Goal: Transaction & Acquisition: Purchase product/service

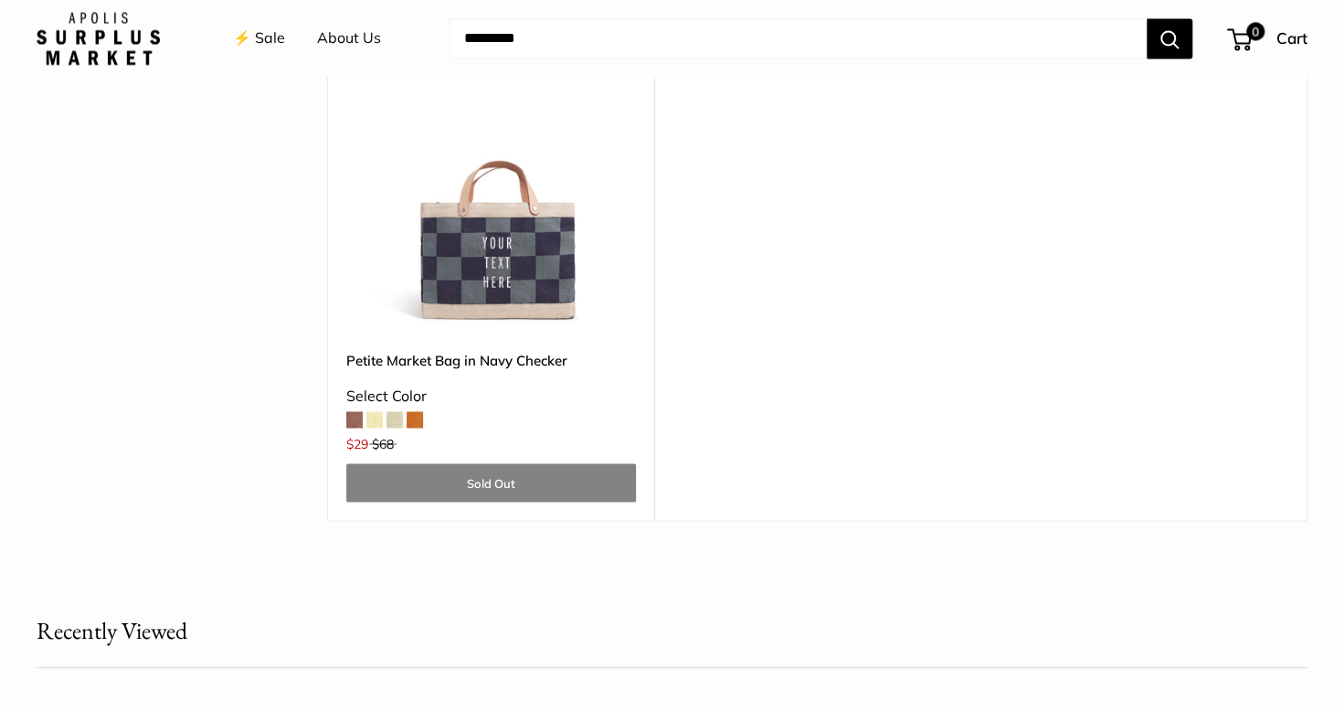
scroll to position [5663, 0]
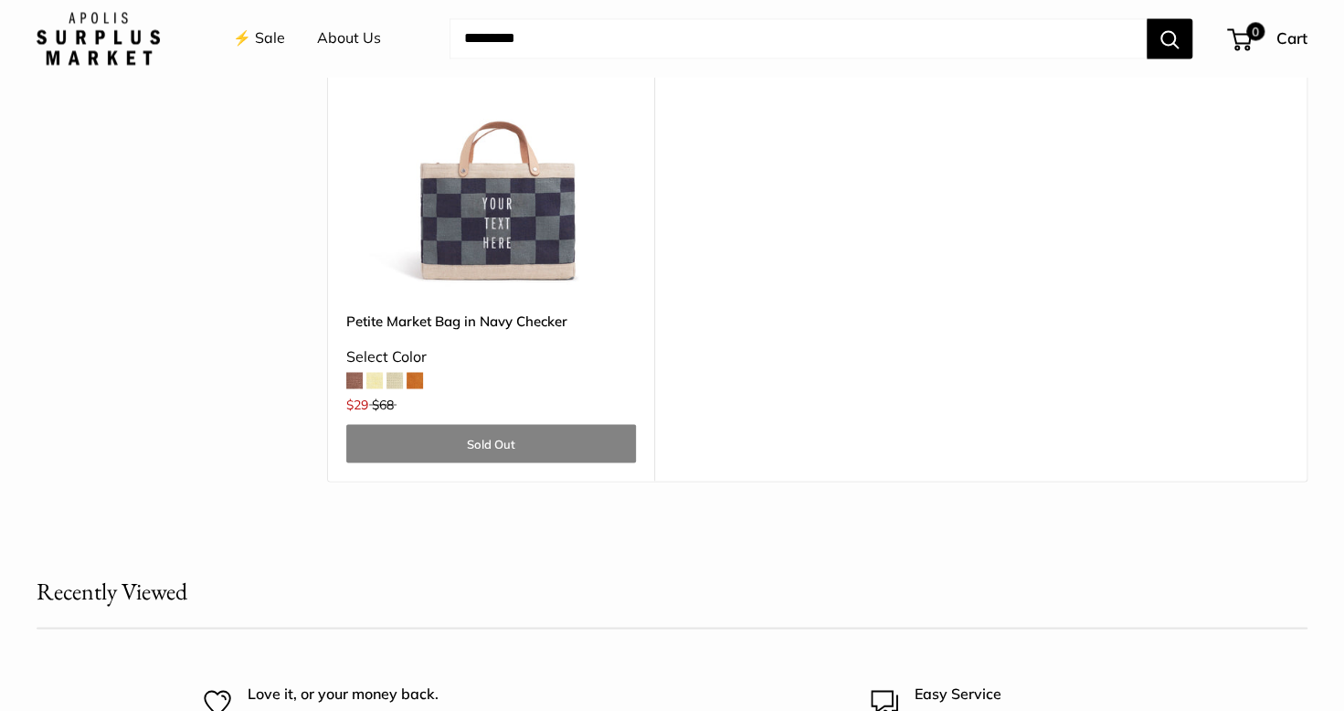
click at [0, 0] on img at bounding box center [0, 0] width 0 height 0
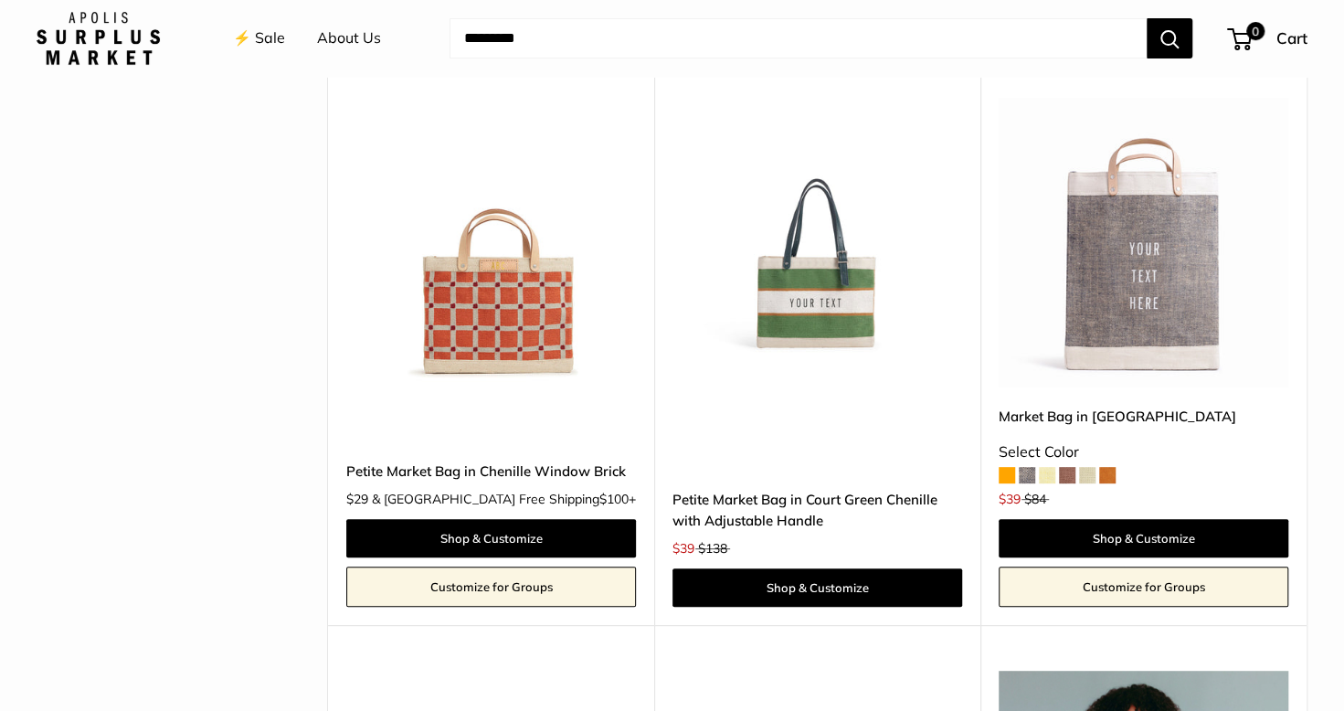
scroll to position [4202, 0]
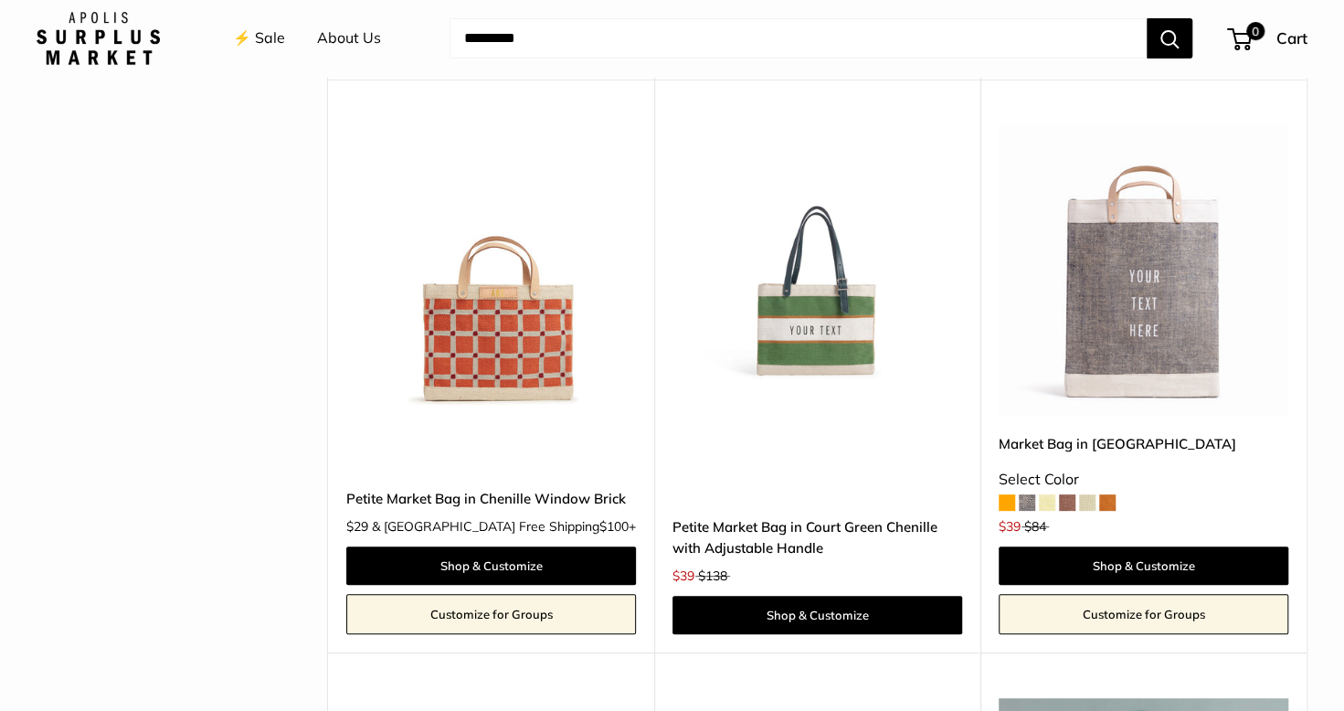
click at [0, 0] on img at bounding box center [0, 0] width 0 height 0
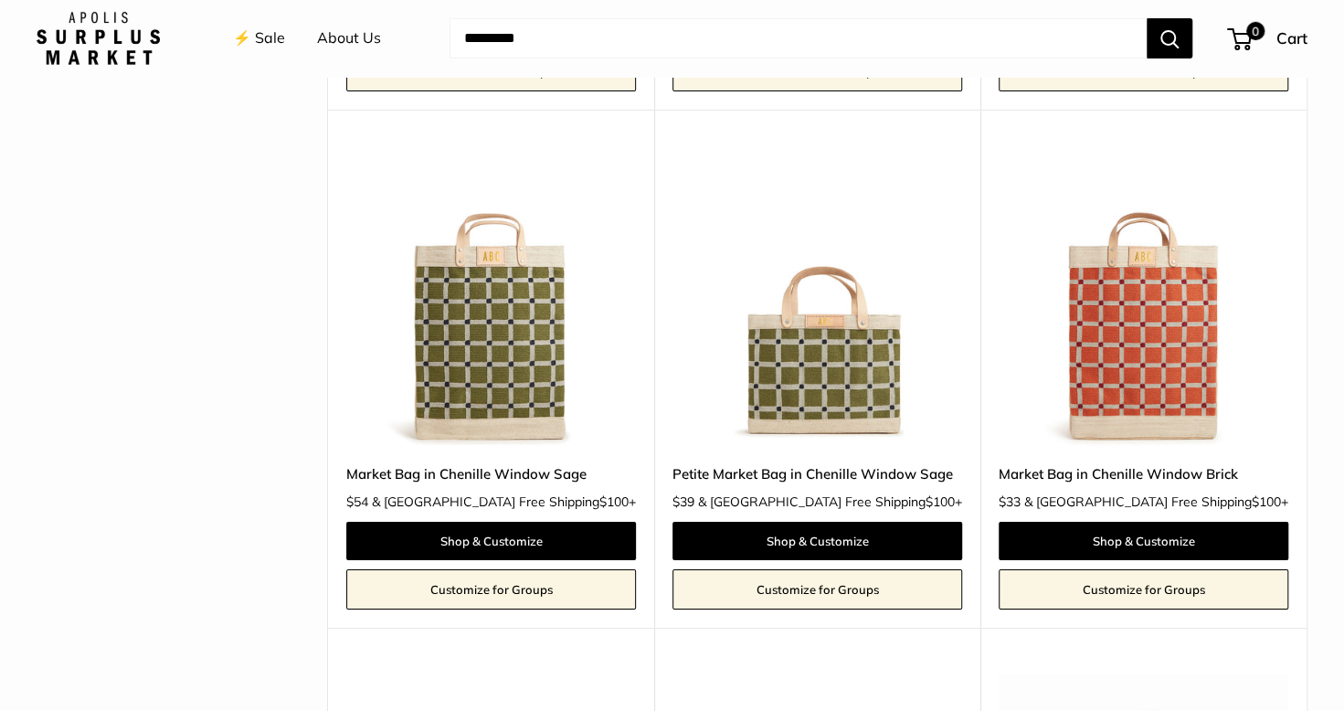
scroll to position [3654, 0]
click at [0, 0] on img at bounding box center [0, 0] width 0 height 0
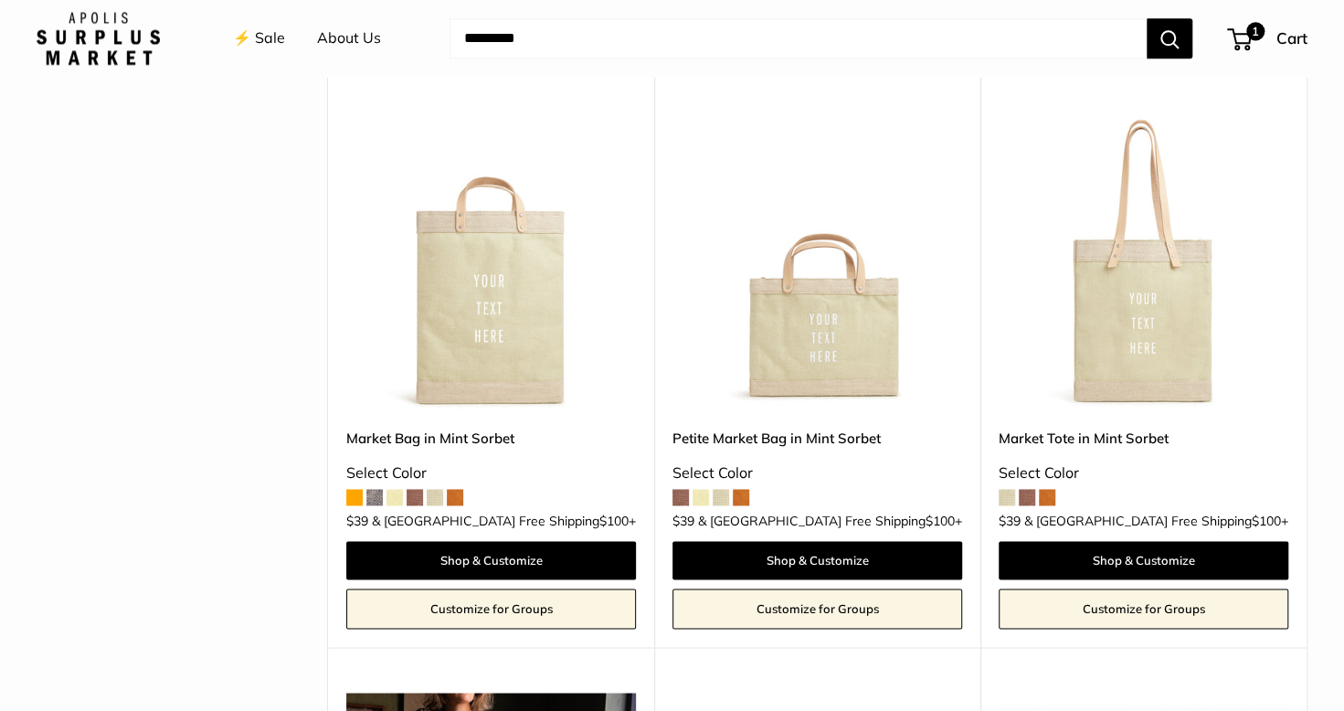
scroll to position [1370, 0]
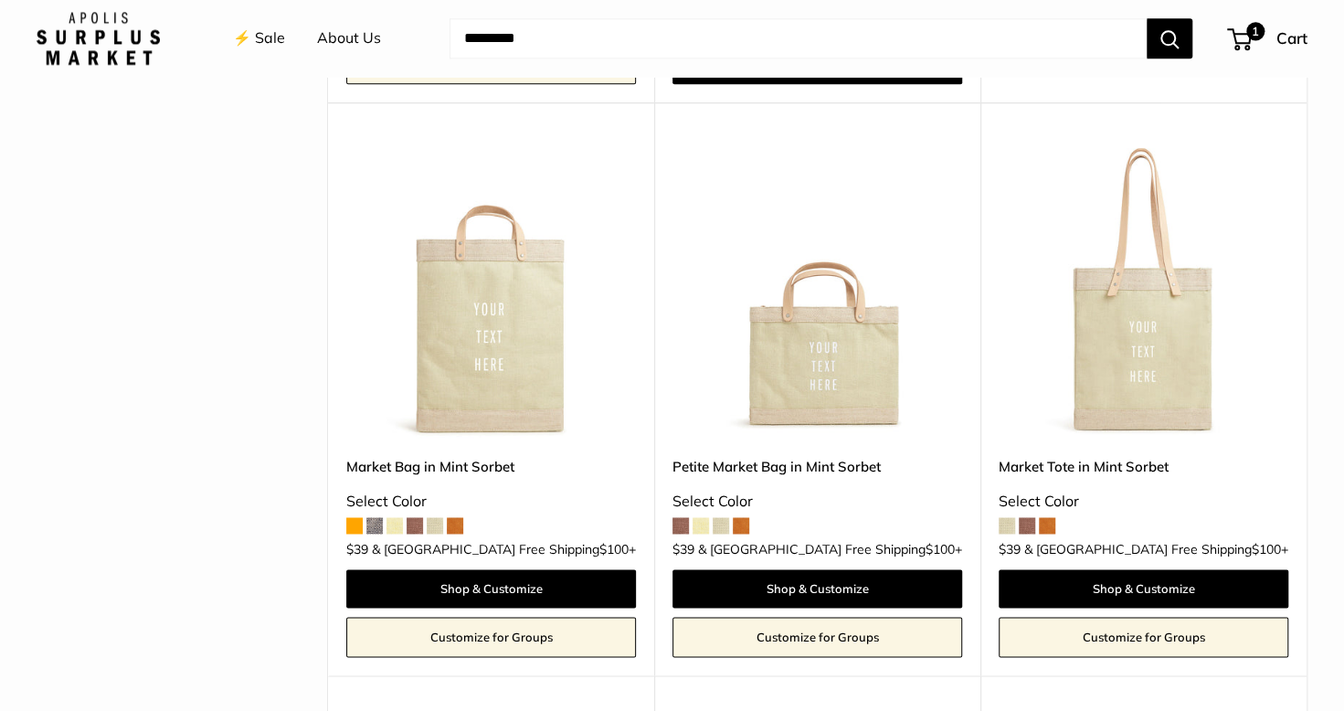
click at [1027, 517] on span at bounding box center [1026, 525] width 16 height 16
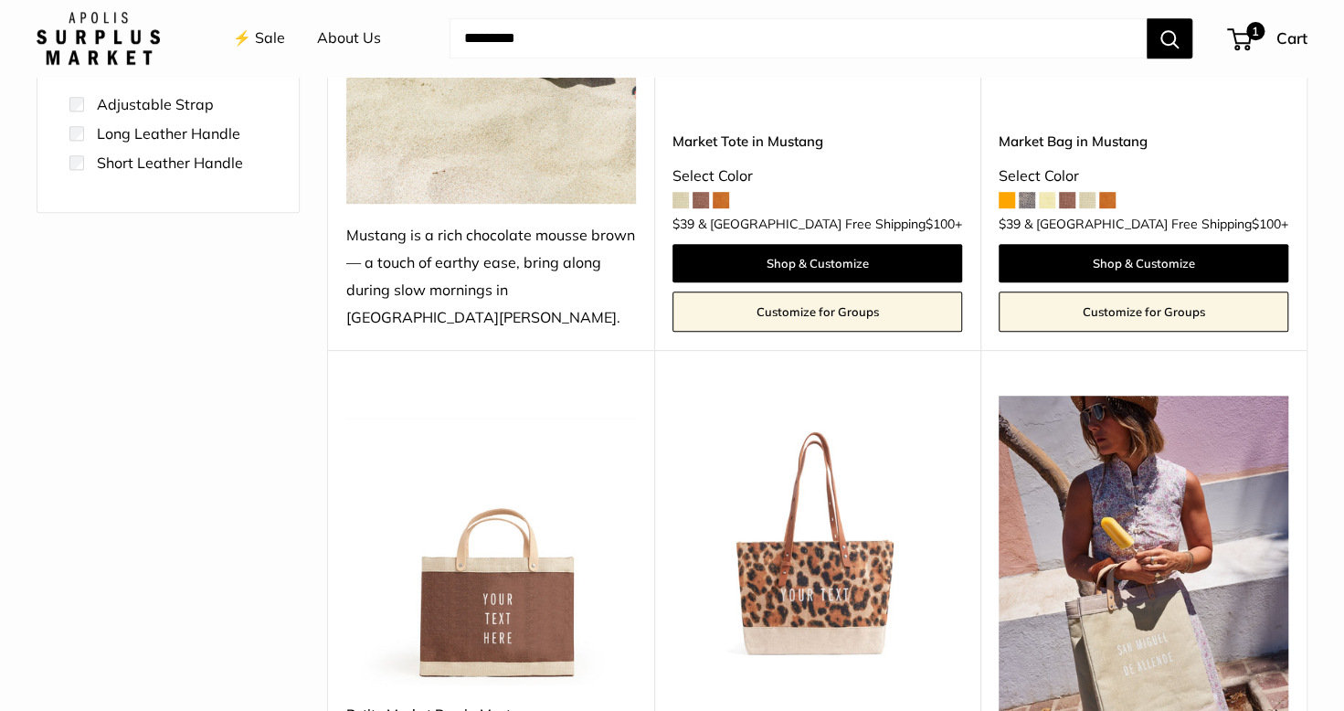
scroll to position [548, 0]
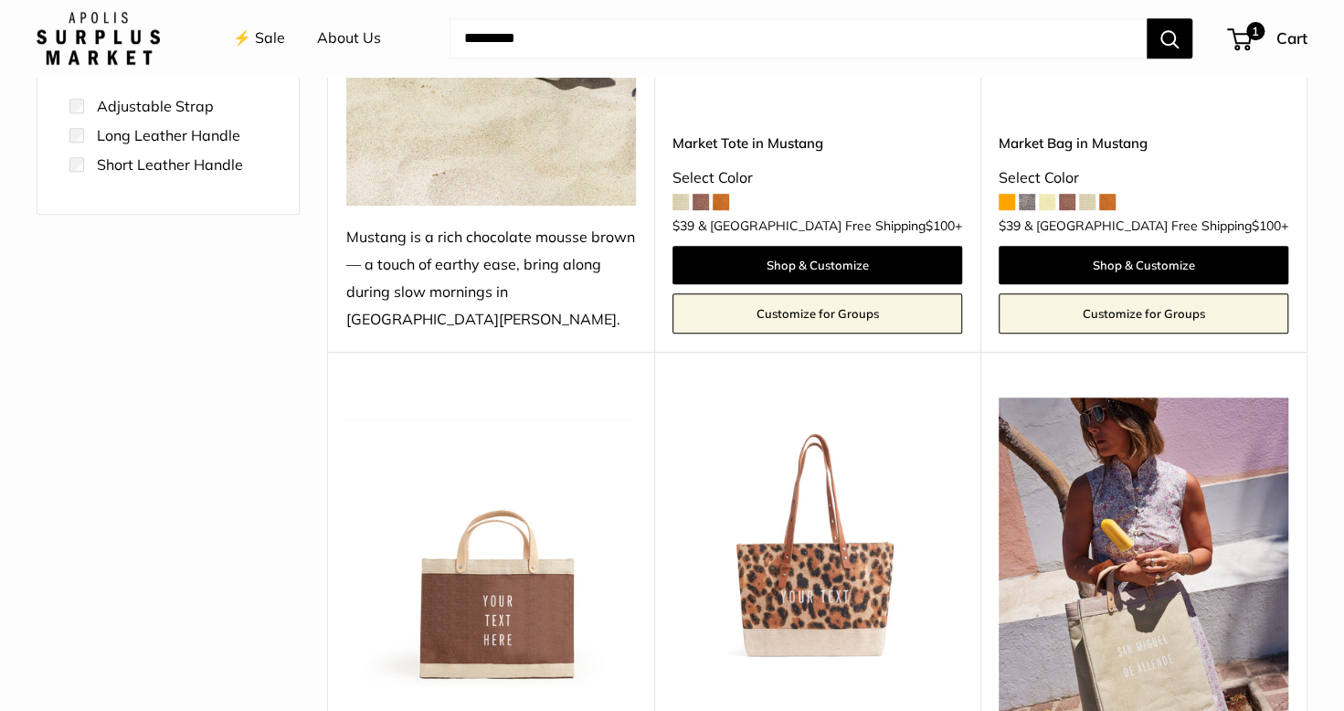
click at [1025, 194] on span at bounding box center [1026, 202] width 16 height 16
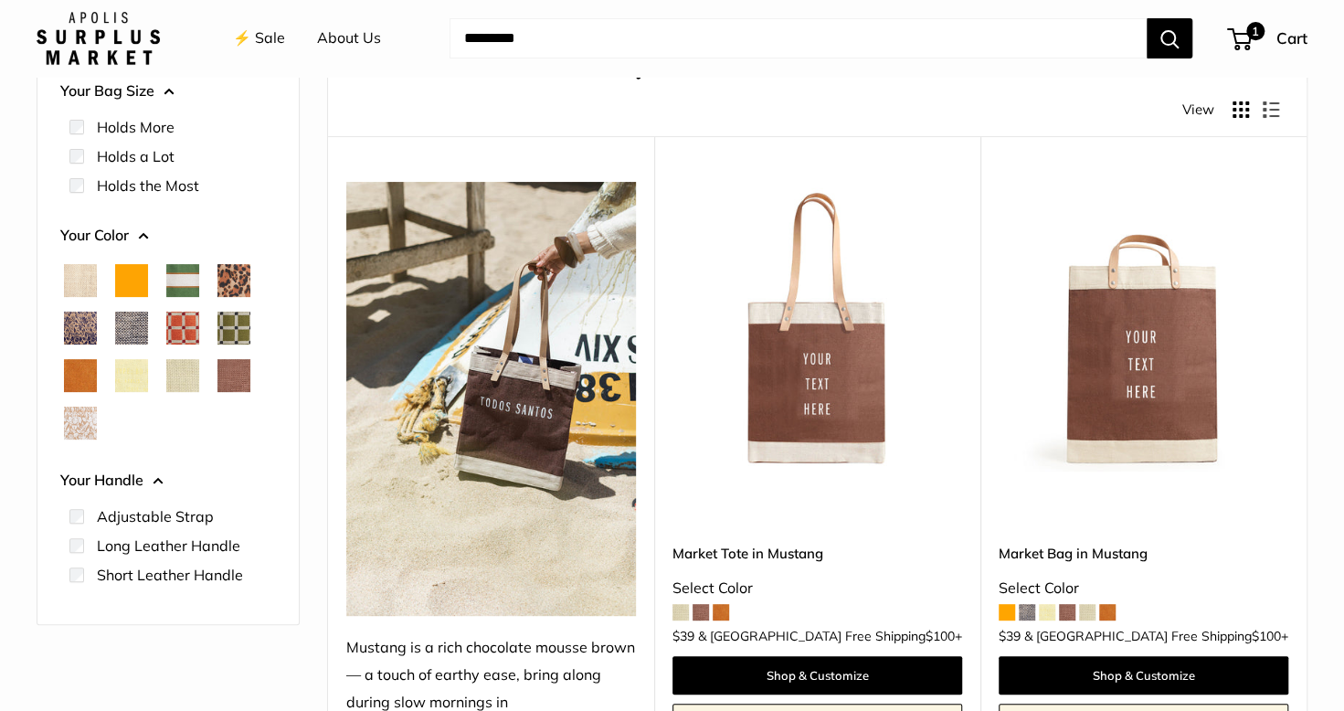
scroll to position [183, 0]
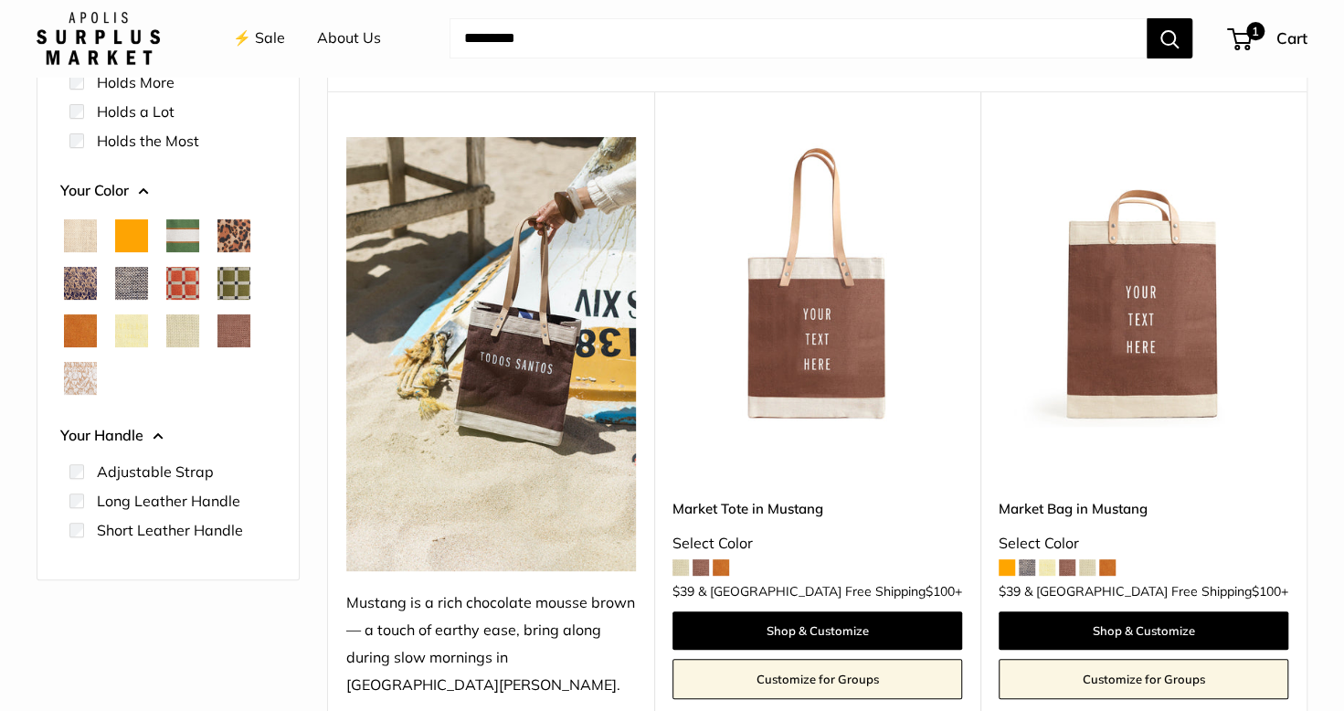
click at [77, 281] on span "Blue Porcelain" at bounding box center [80, 283] width 33 height 33
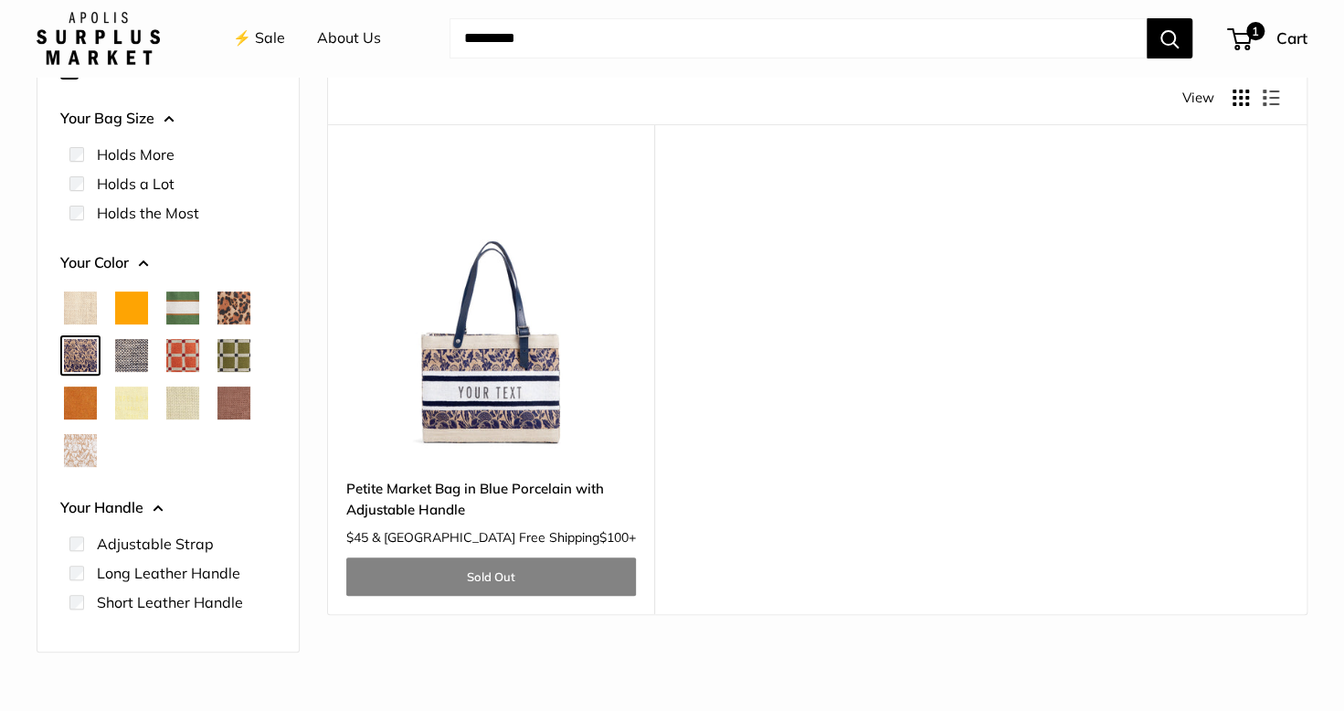
scroll to position [230, 0]
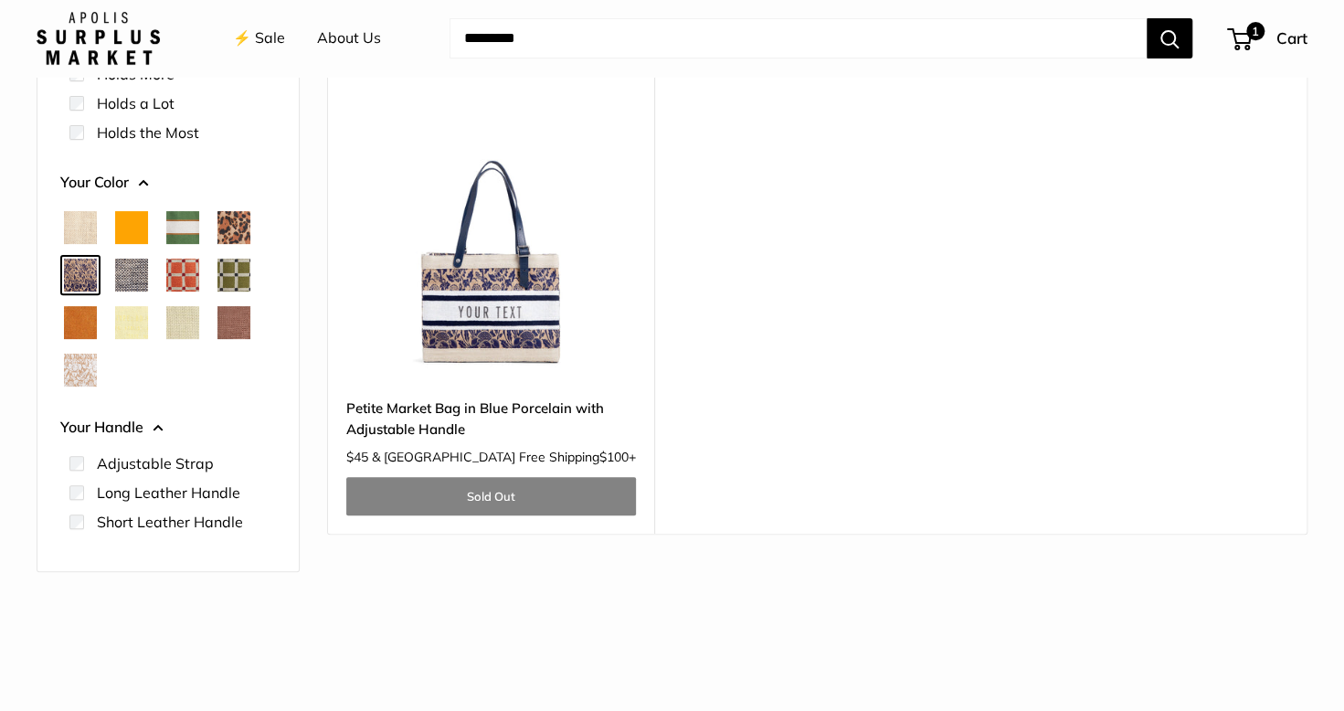
click at [226, 237] on span "Cheetah" at bounding box center [233, 227] width 33 height 33
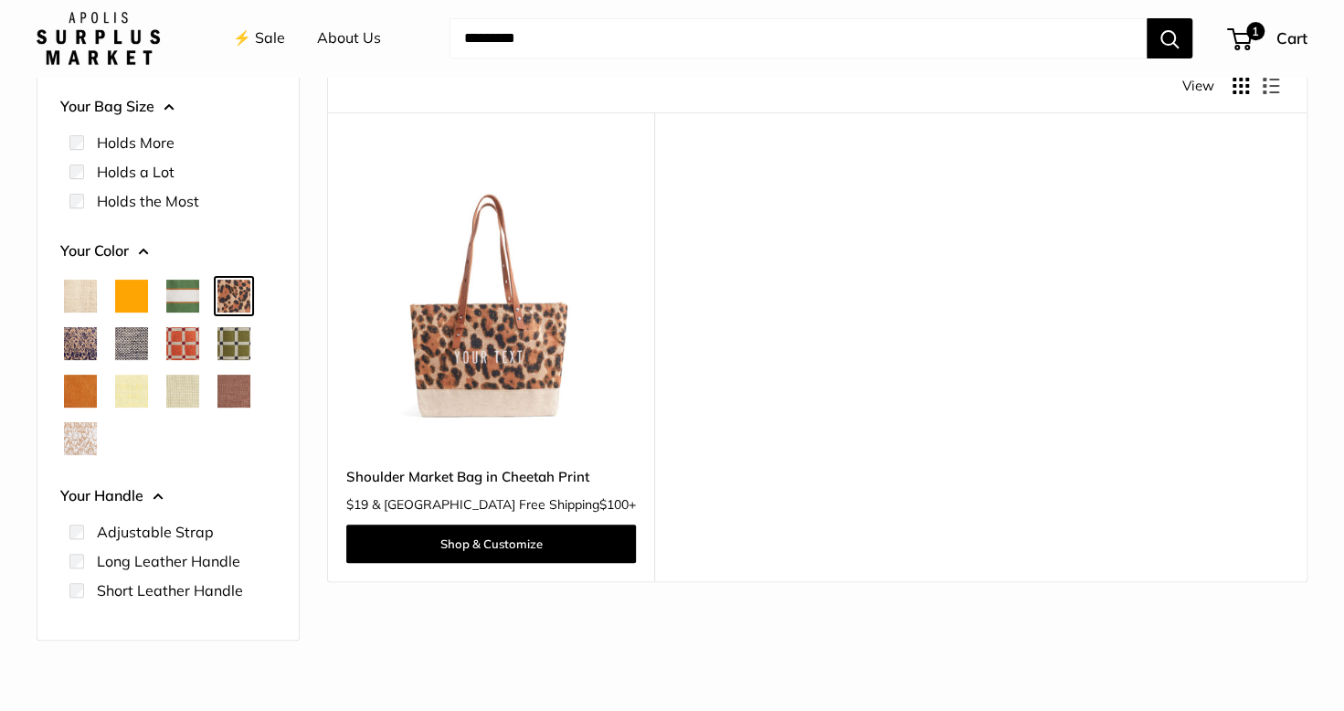
scroll to position [230, 0]
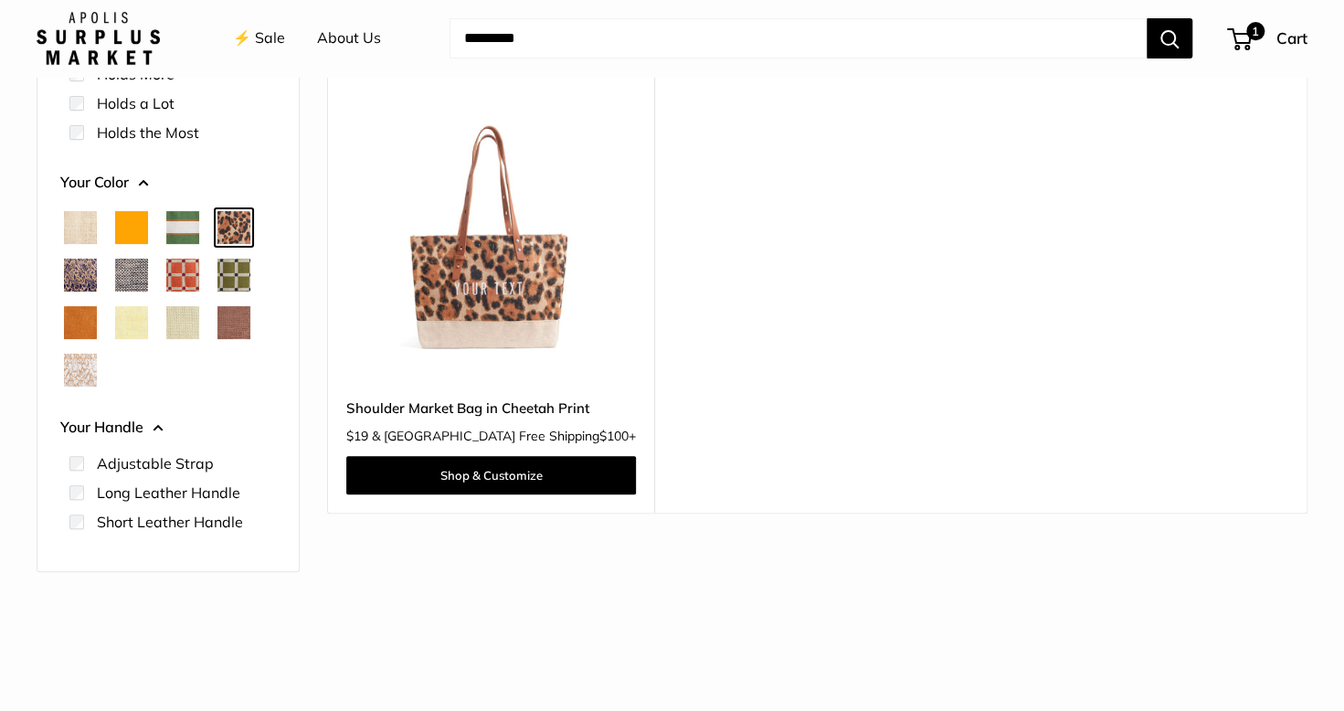
click at [97, 358] on div at bounding box center [168, 299] width 230 height 190
click at [78, 361] on span "White Porcelain" at bounding box center [80, 369] width 33 height 33
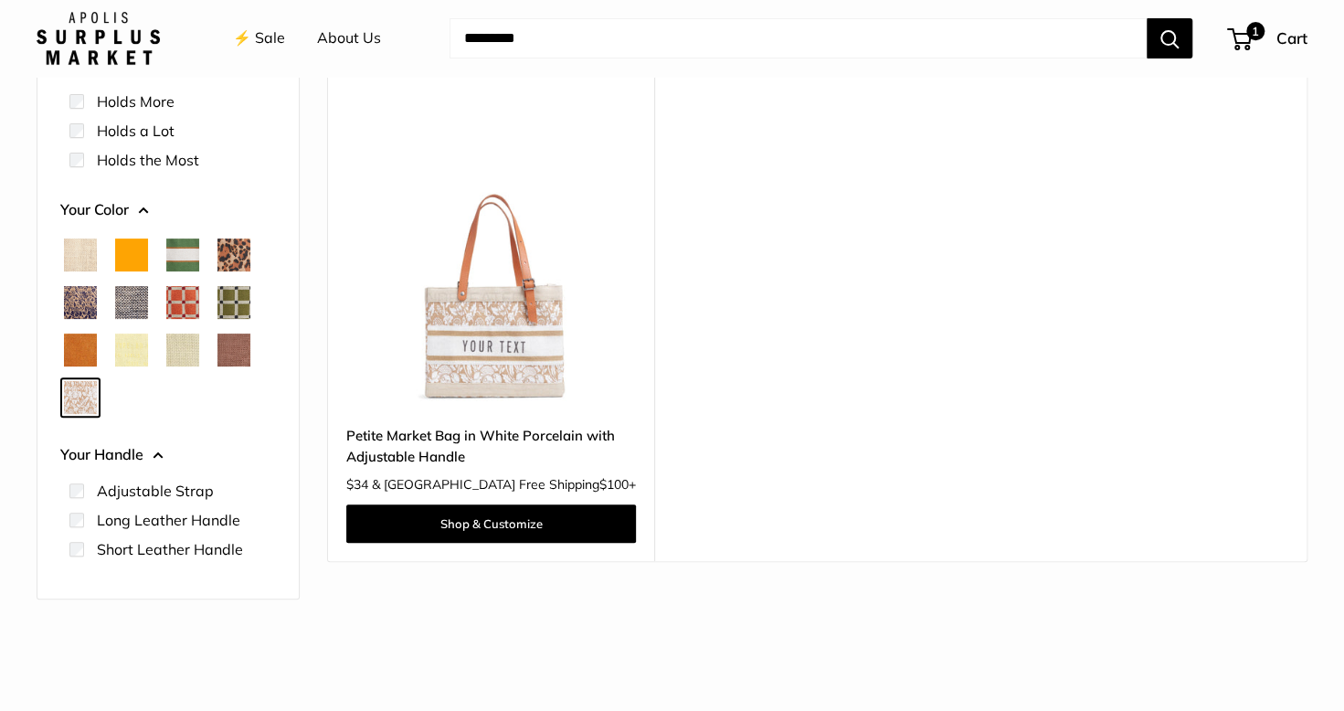
scroll to position [230, 0]
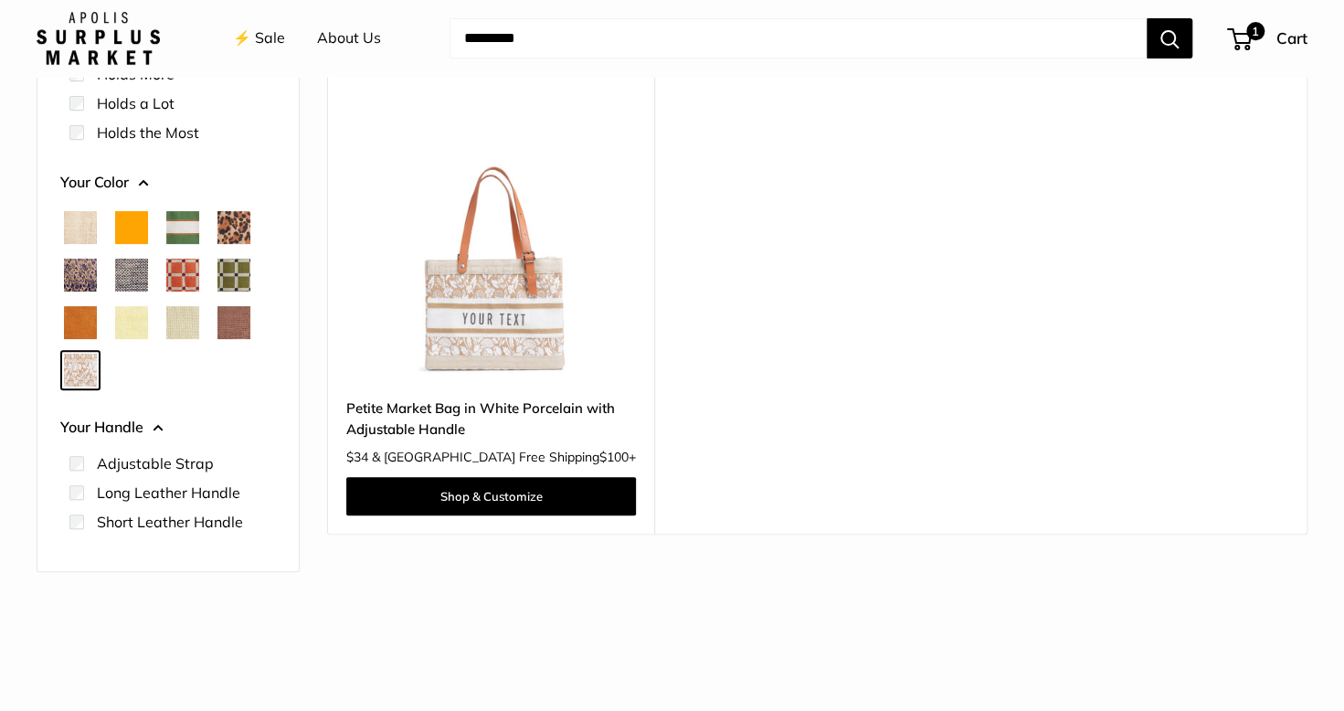
click at [72, 276] on span "Blue Porcelain" at bounding box center [80, 274] width 33 height 33
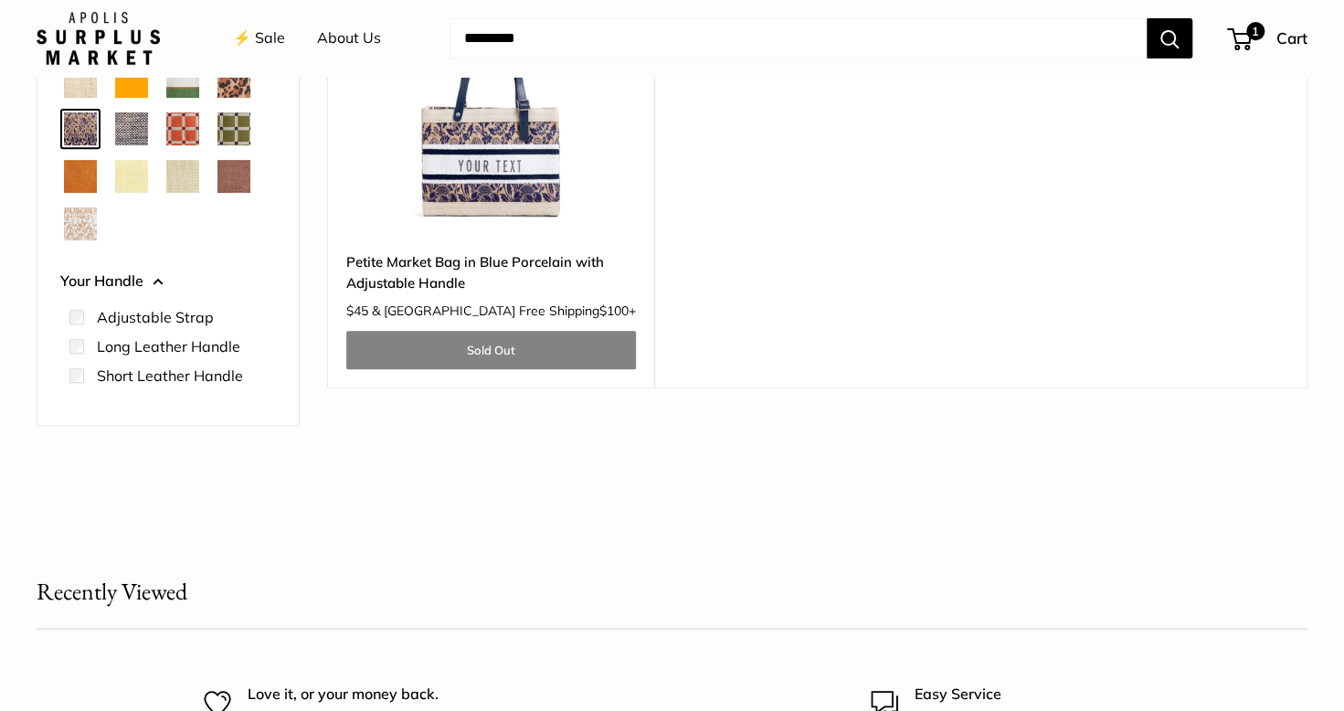
scroll to position [413, 0]
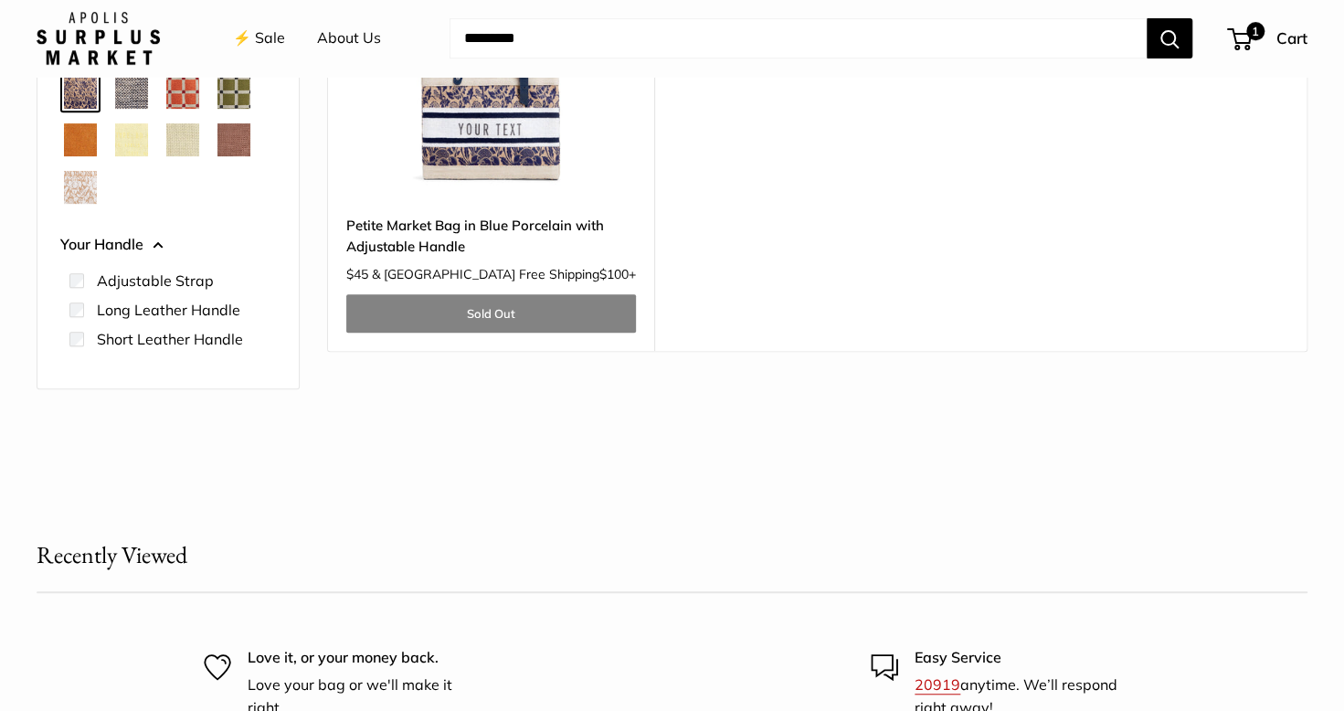
click at [199, 143] on span "Mint Sorbet" at bounding box center [182, 139] width 33 height 33
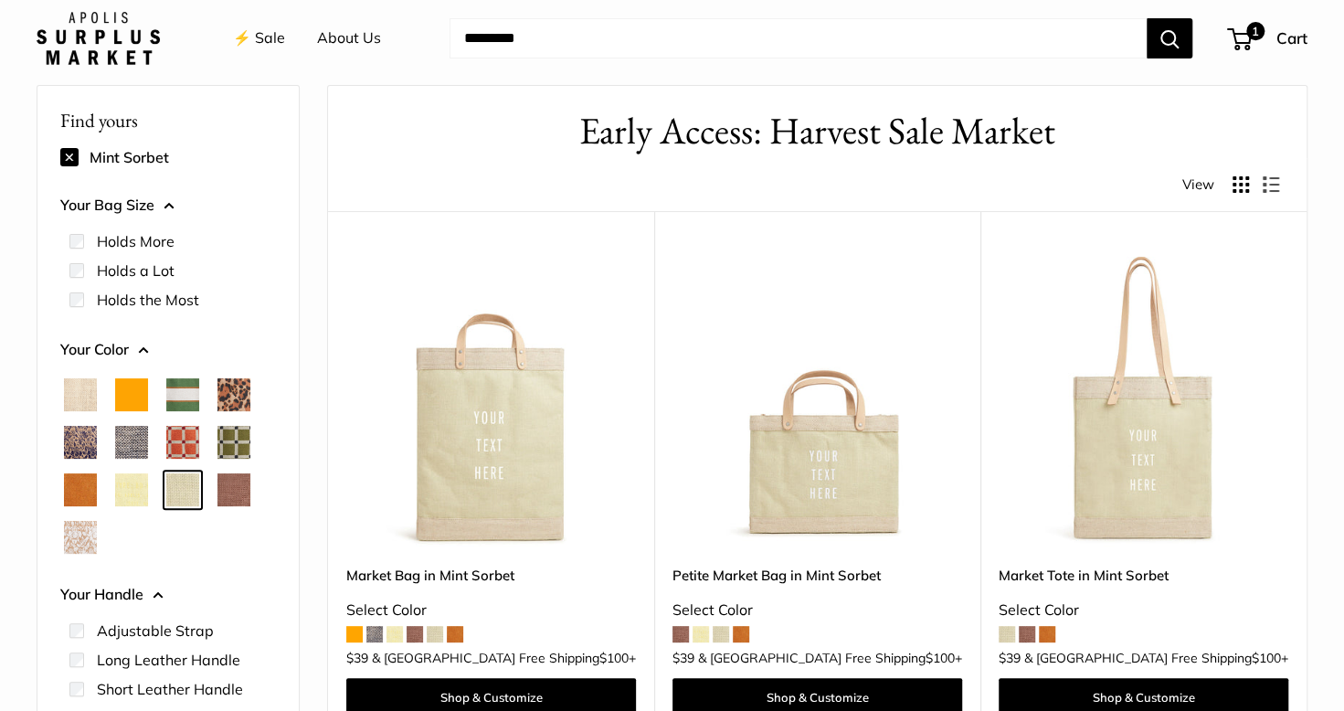
scroll to position [47, 0]
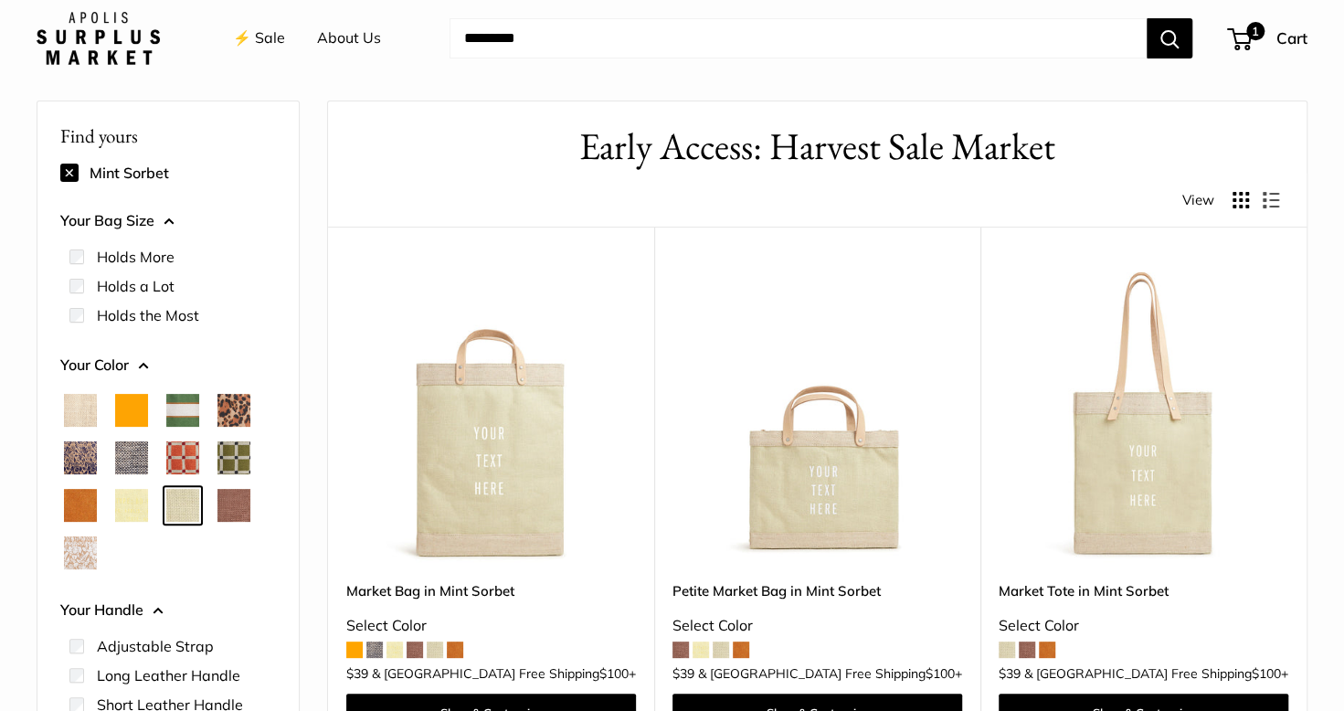
click at [128, 409] on span "Orange" at bounding box center [131, 410] width 33 height 33
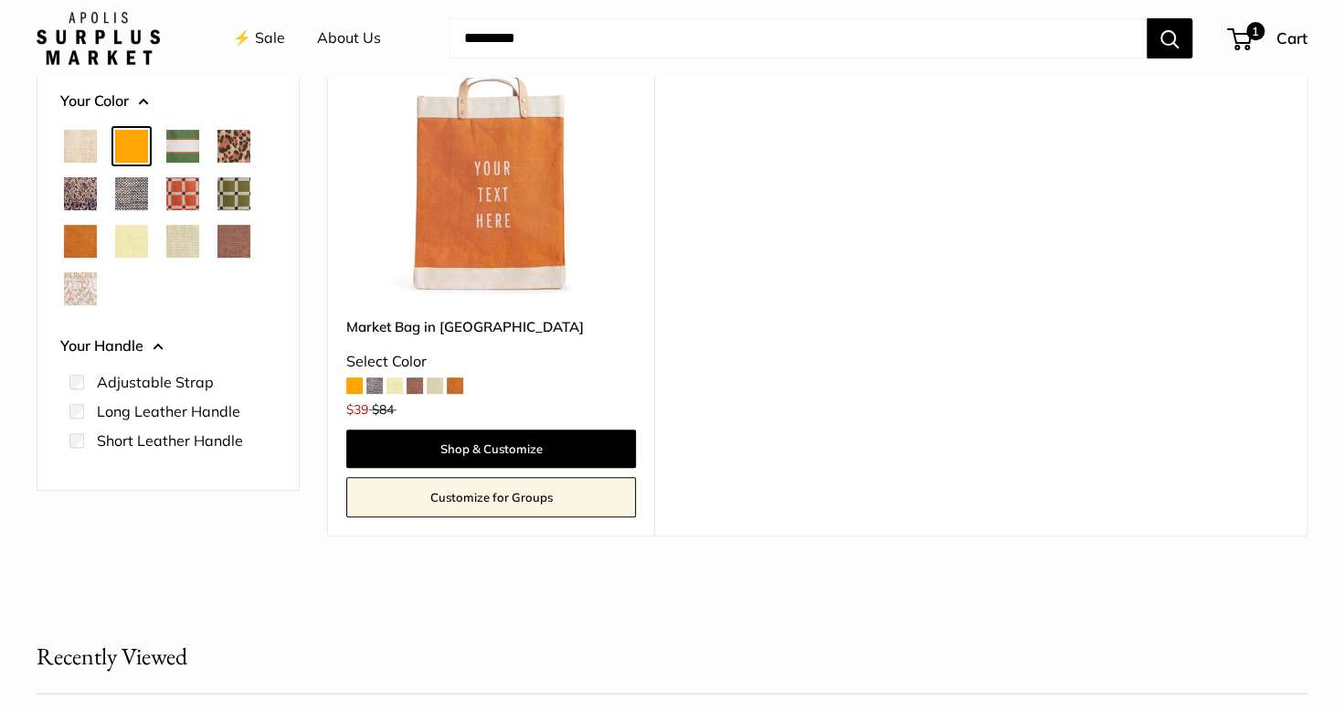
scroll to position [322, 0]
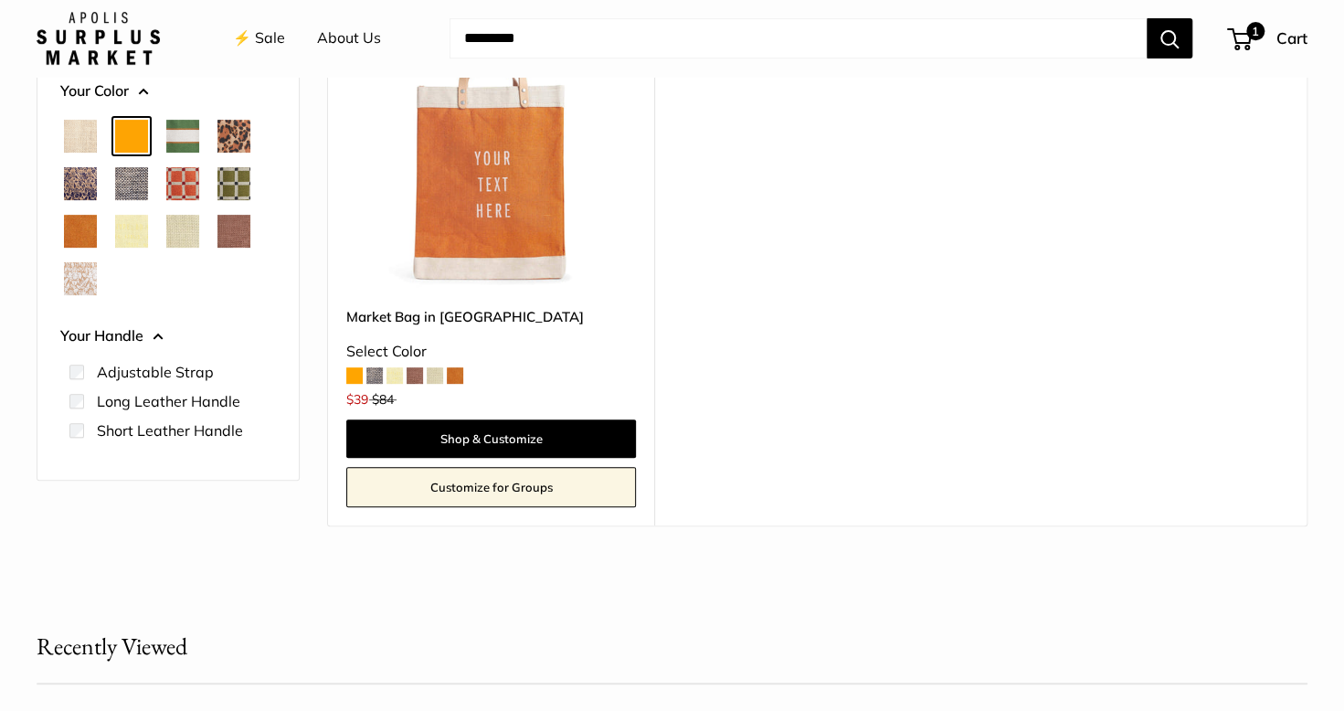
click at [231, 233] on span "Mustang" at bounding box center [233, 231] width 33 height 33
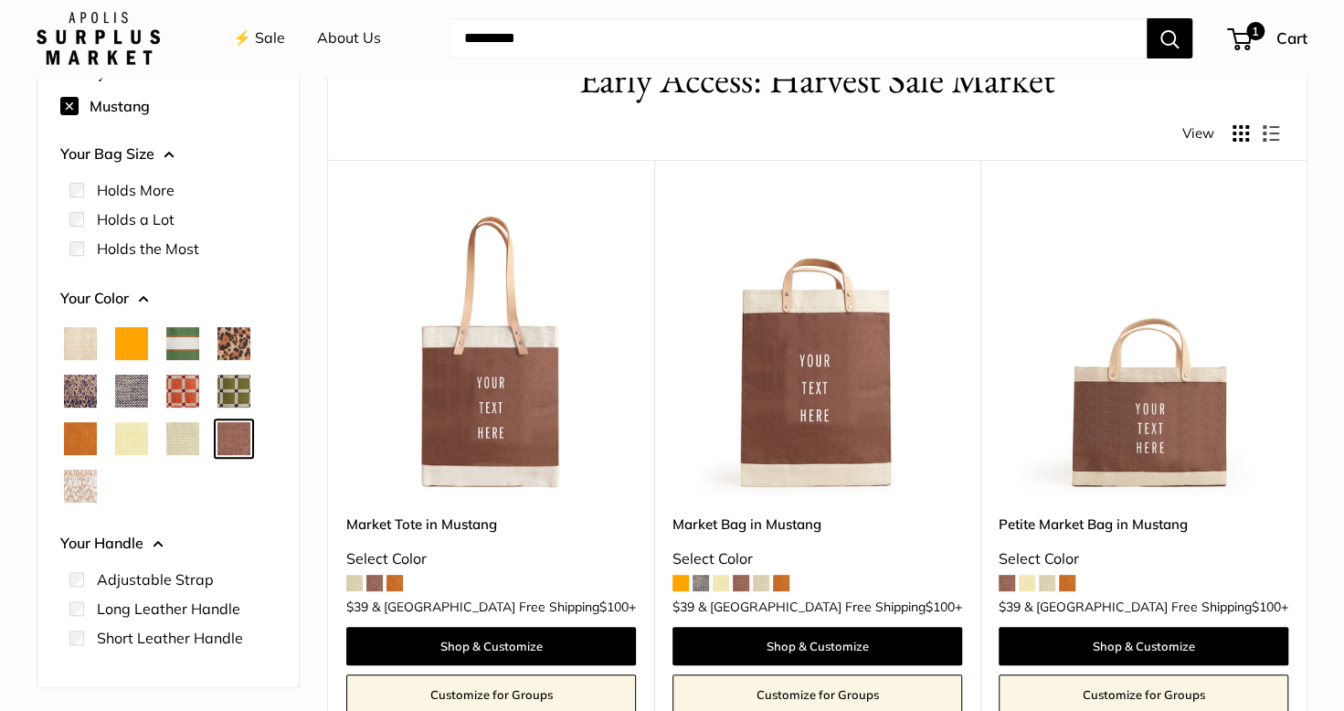
scroll to position [47, 0]
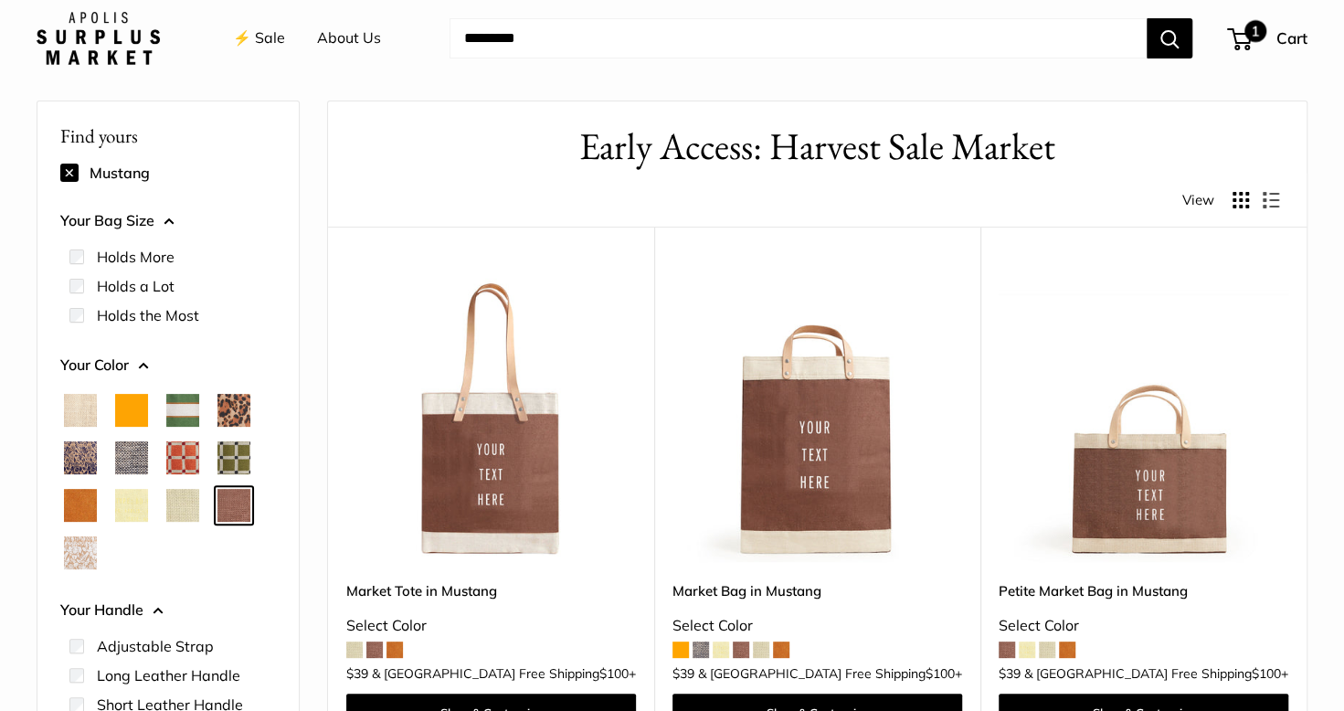
click at [1239, 33] on span "1" at bounding box center [1239, 39] width 25 height 22
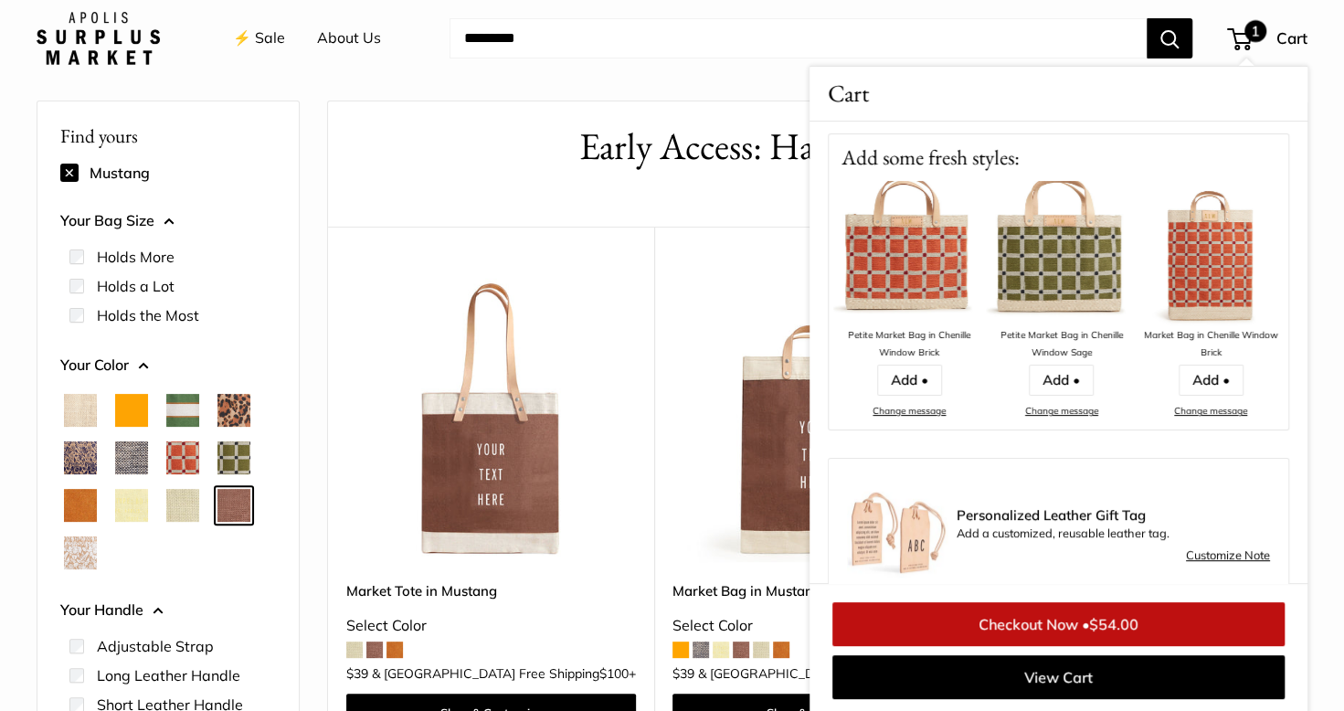
scroll to position [183, 0]
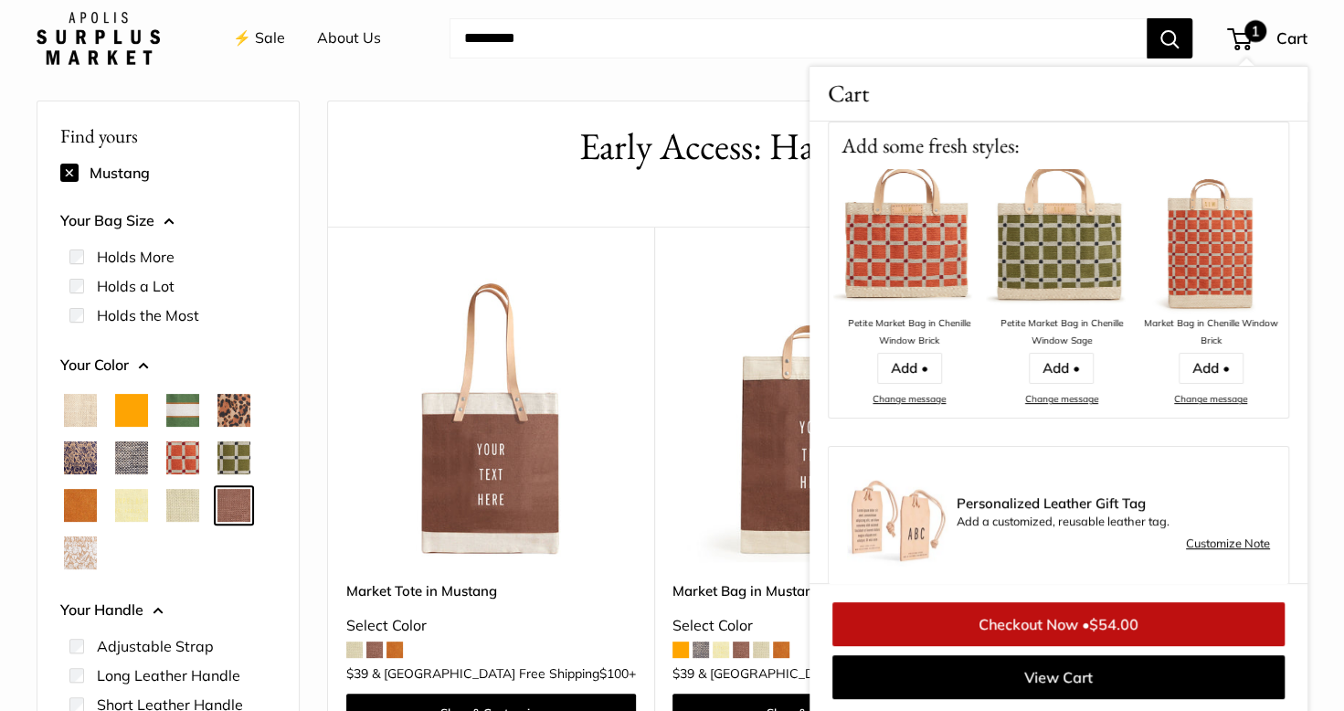
click at [1050, 623] on link "Checkout Now • $54.00" at bounding box center [1058, 624] width 452 height 44
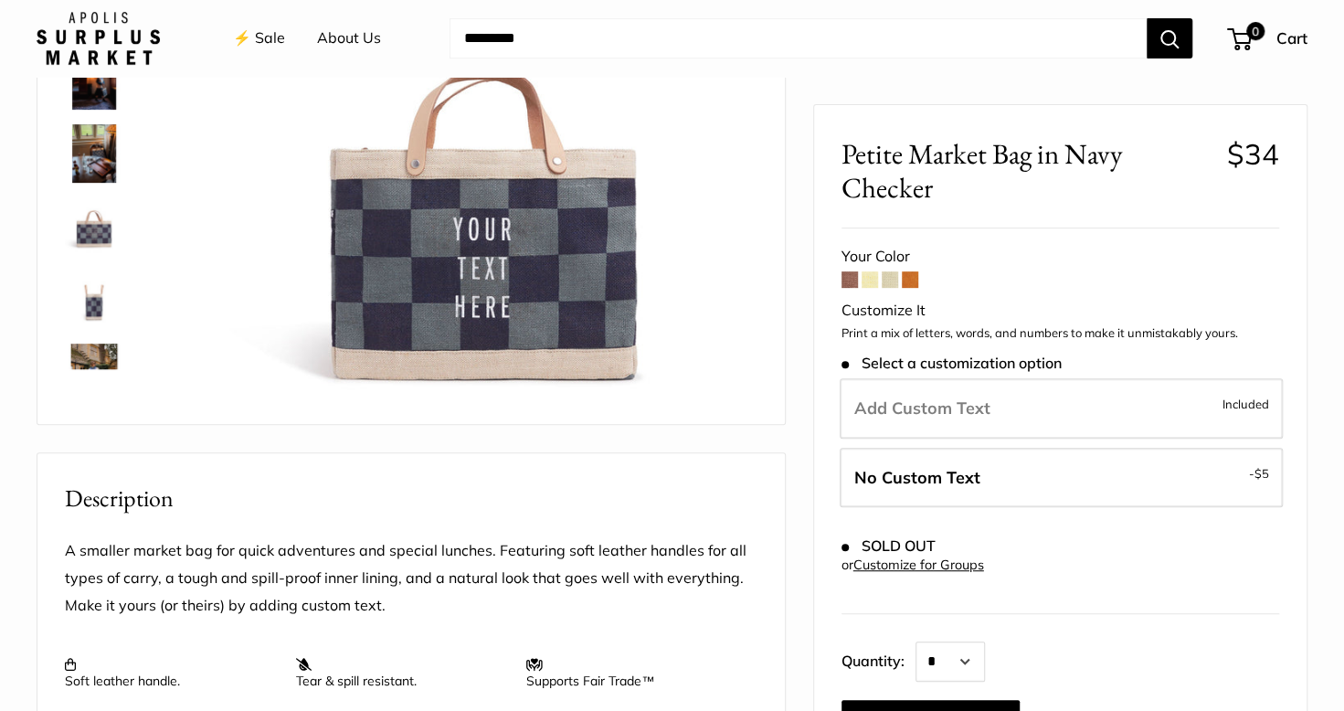
scroll to position [183, 0]
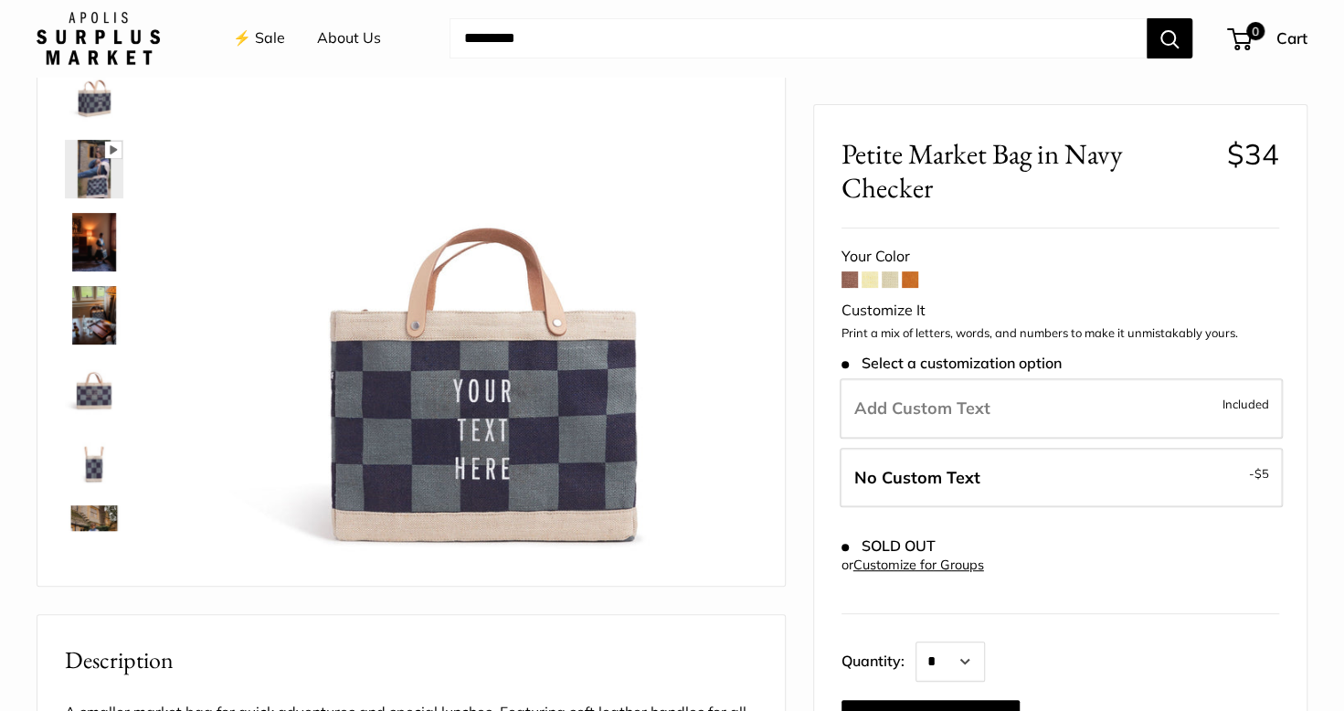
click at [866, 280] on span at bounding box center [869, 279] width 16 height 16
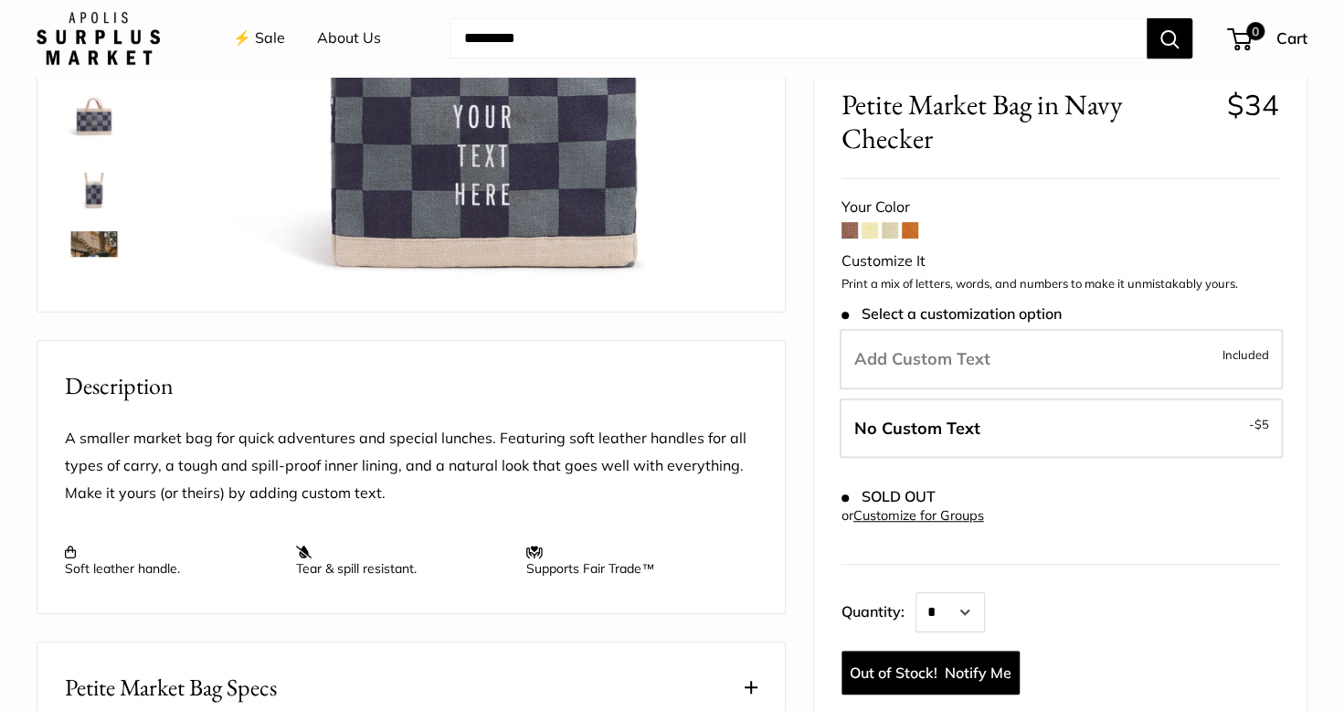
scroll to position [0, 0]
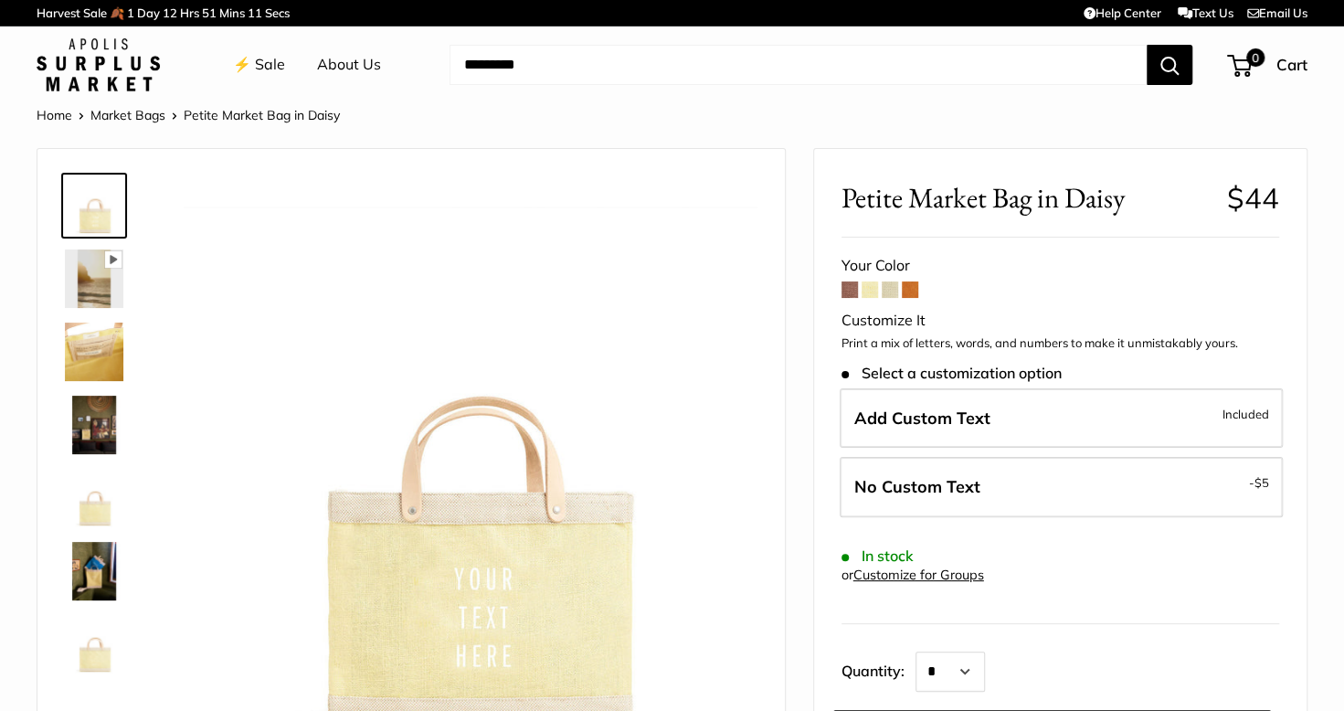
scroll to position [91, 0]
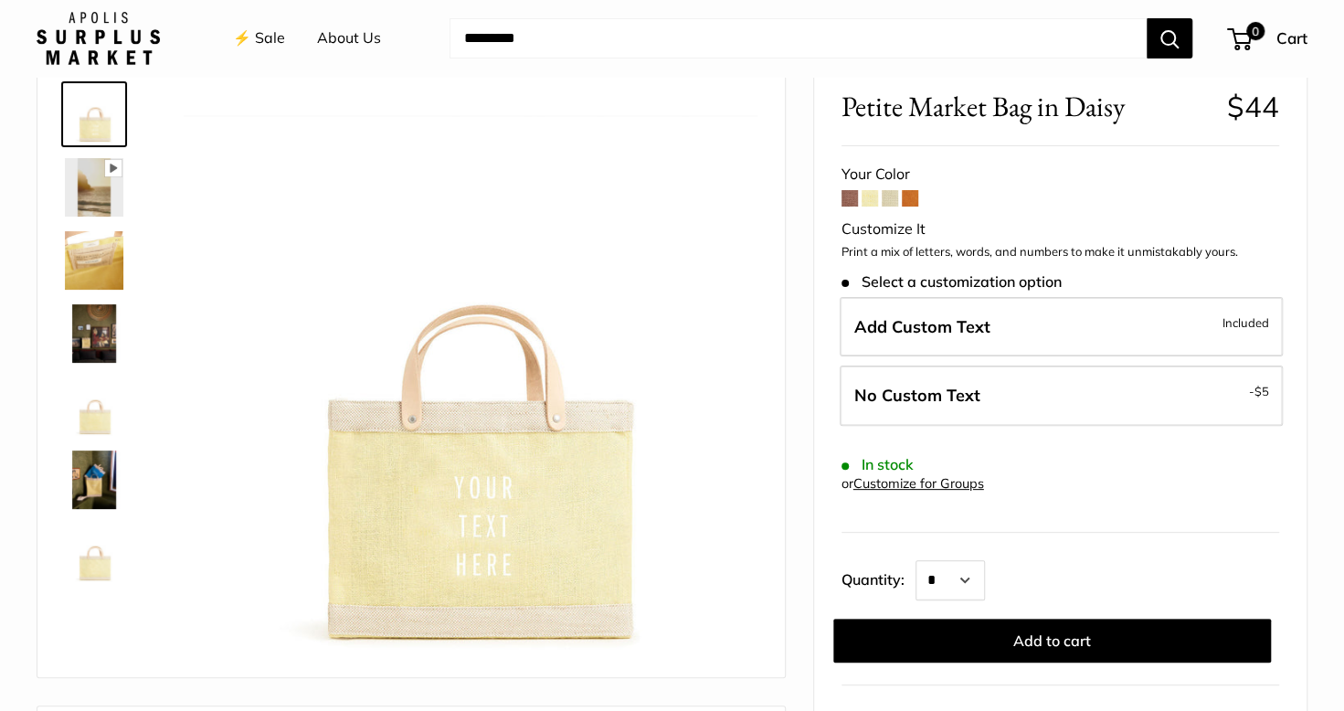
click at [884, 196] on span at bounding box center [889, 198] width 16 height 16
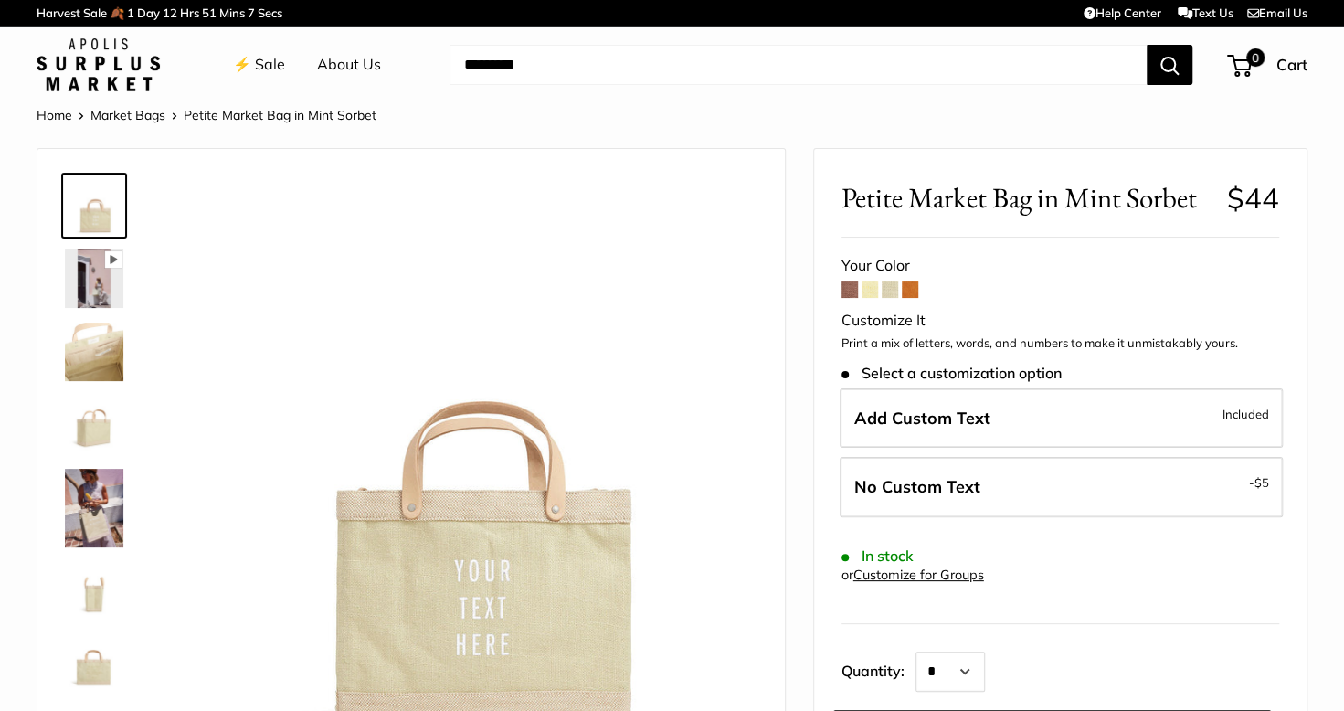
click at [902, 290] on span at bounding box center [910, 289] width 16 height 16
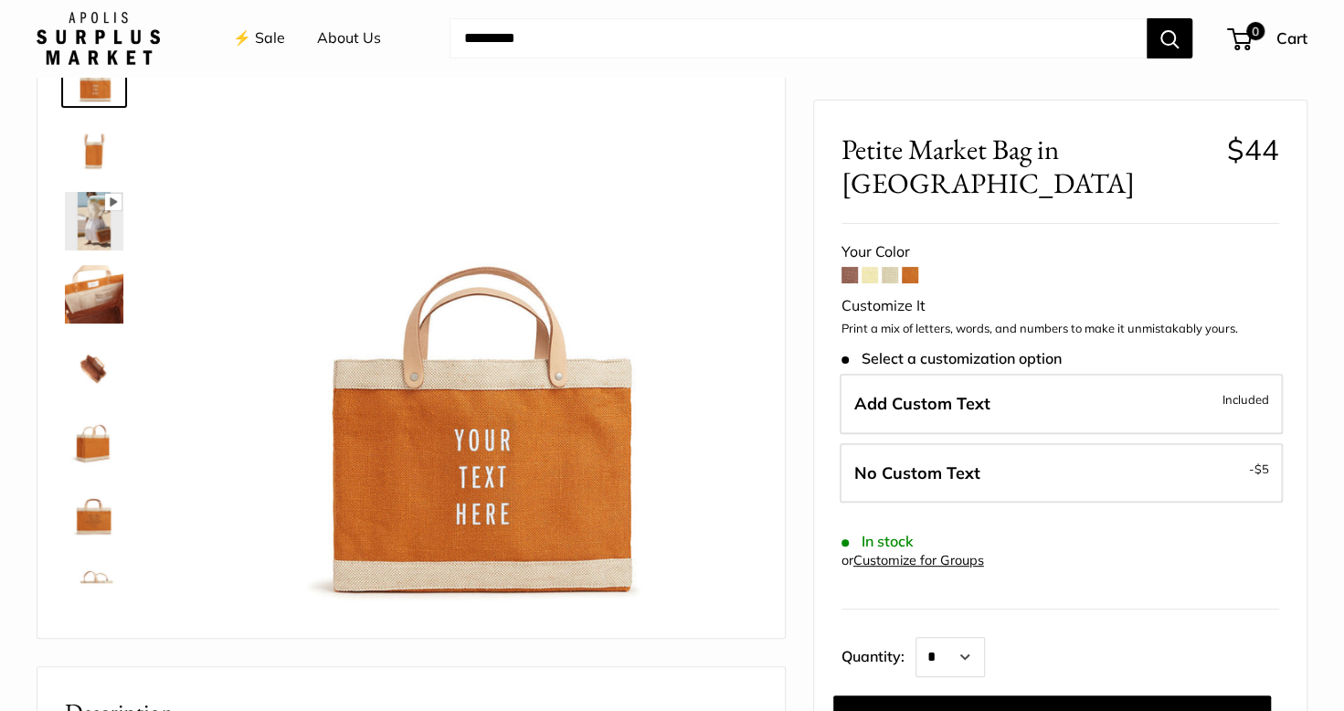
scroll to position [91, 0]
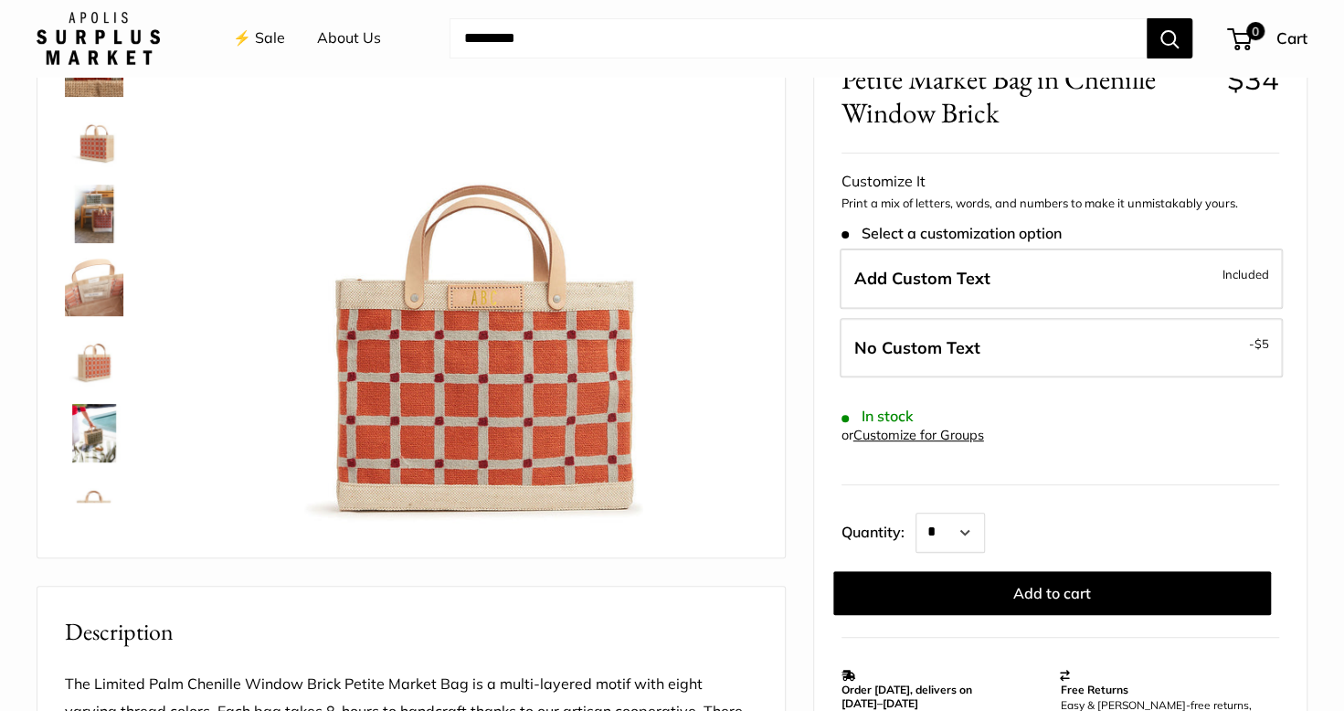
scroll to position [183, 0]
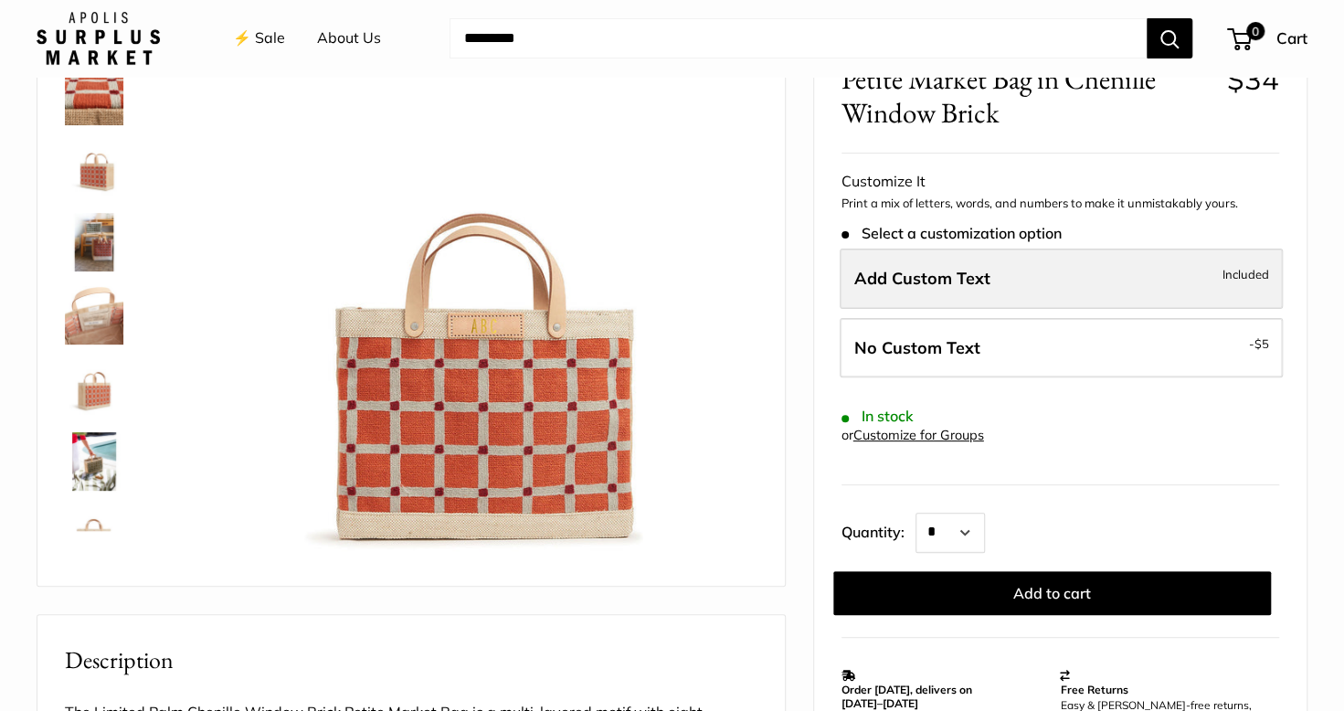
click at [894, 278] on span "Add Custom Text" at bounding box center [922, 278] width 136 height 21
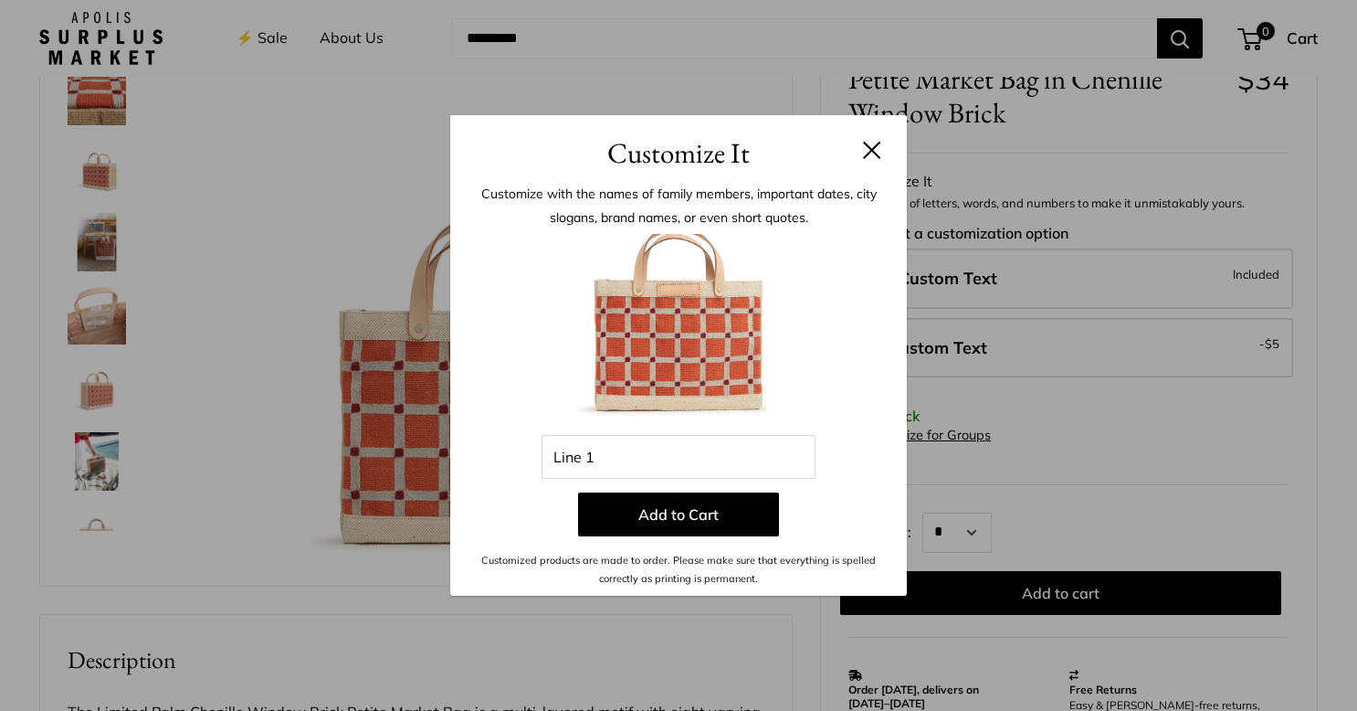
click at [877, 150] on button at bounding box center [872, 150] width 18 height 18
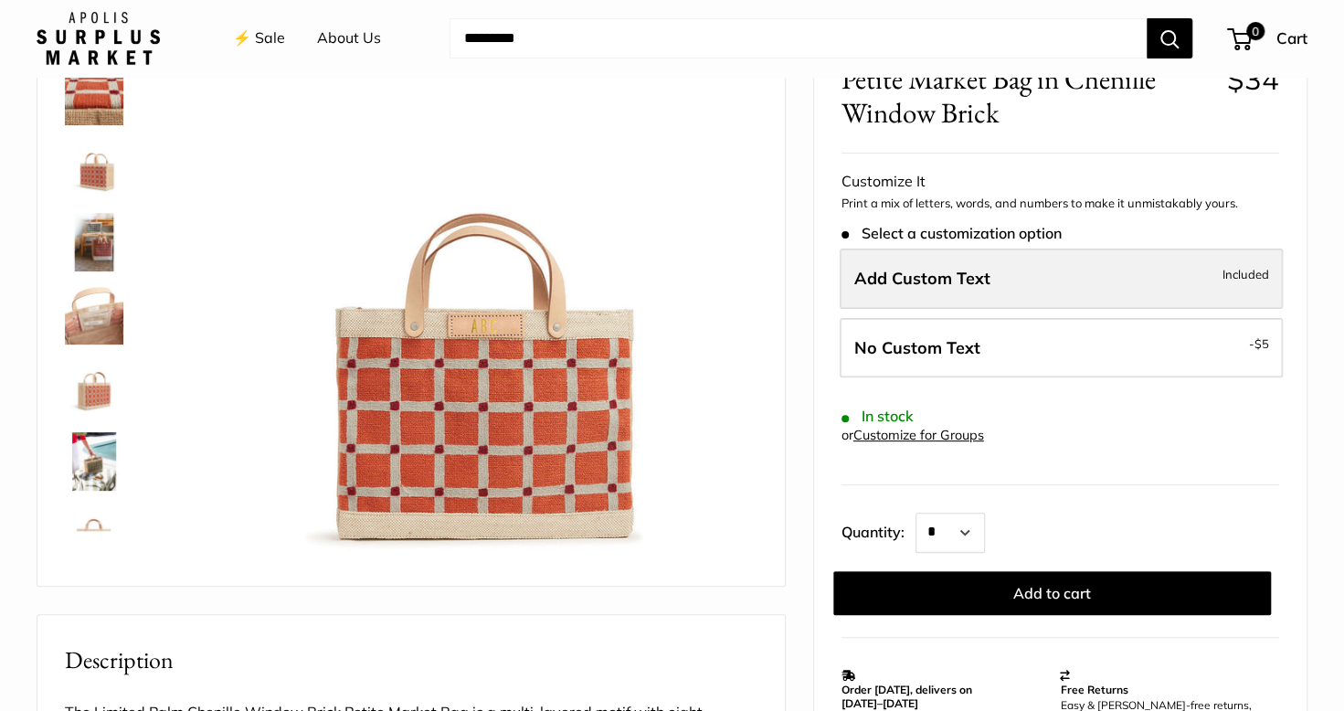
click at [890, 280] on span "Add Custom Text" at bounding box center [922, 278] width 136 height 21
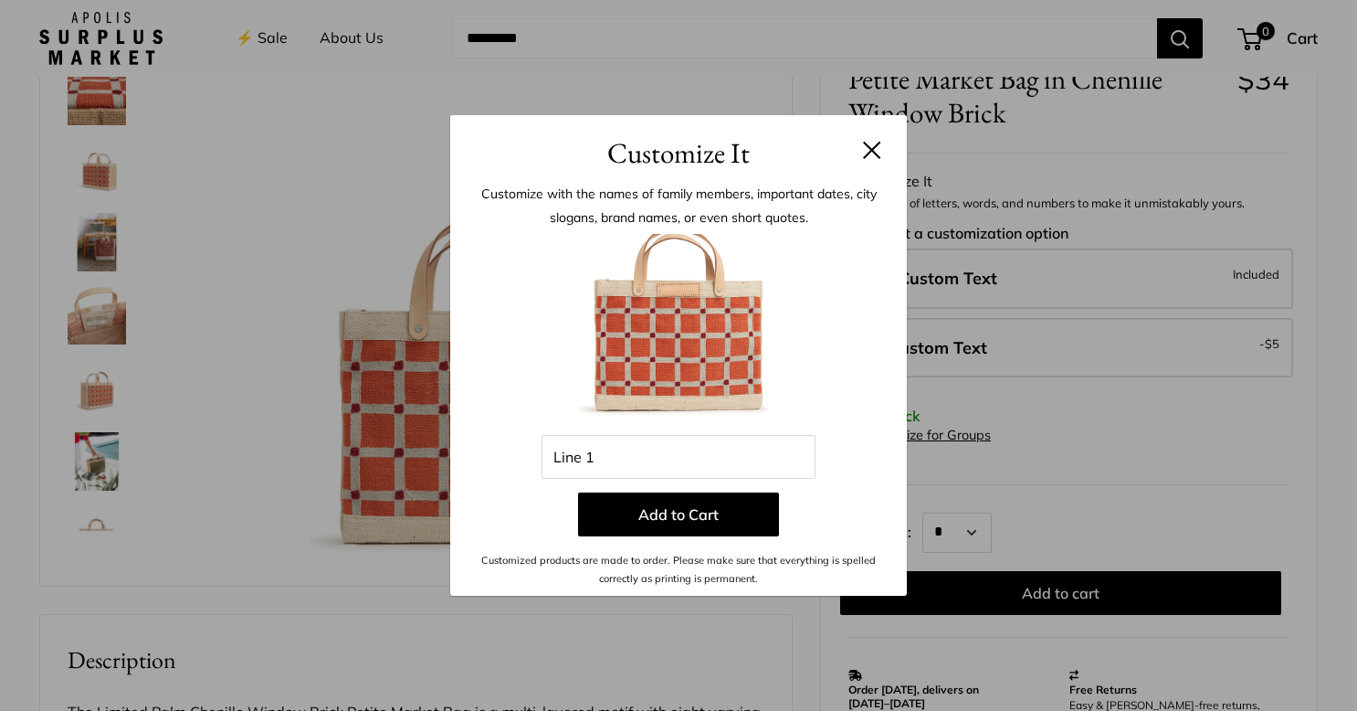
click at [91, 173] on div "Customize It Customize with the names of family members, important dates, city …" at bounding box center [678, 355] width 1357 height 711
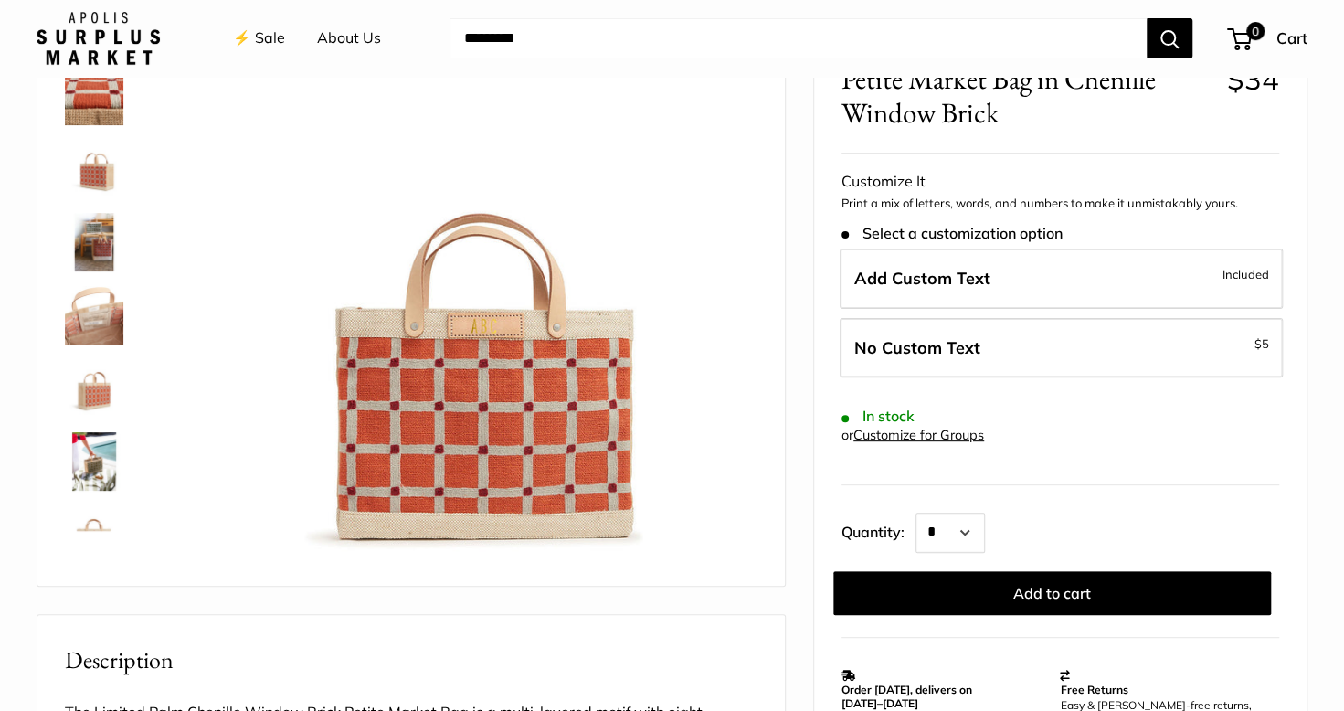
click at [102, 243] on img at bounding box center [94, 242] width 58 height 58
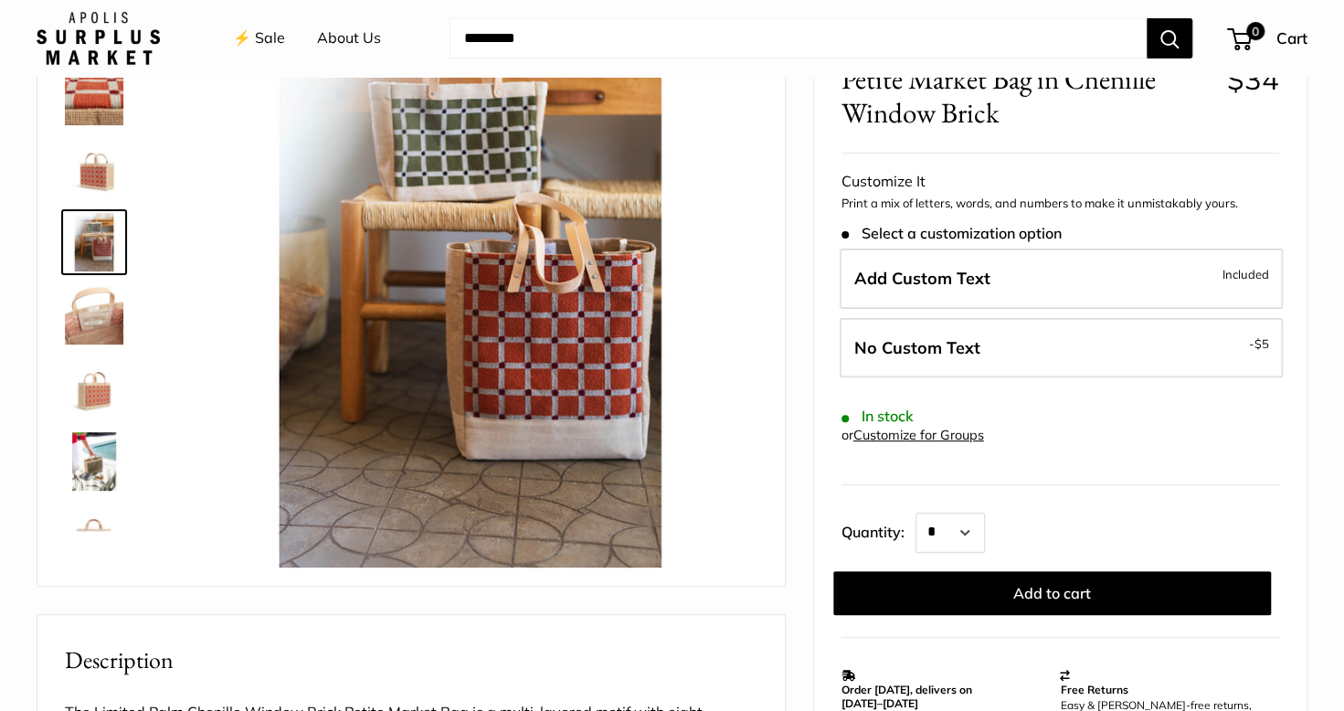
click at [101, 312] on img at bounding box center [94, 315] width 58 height 58
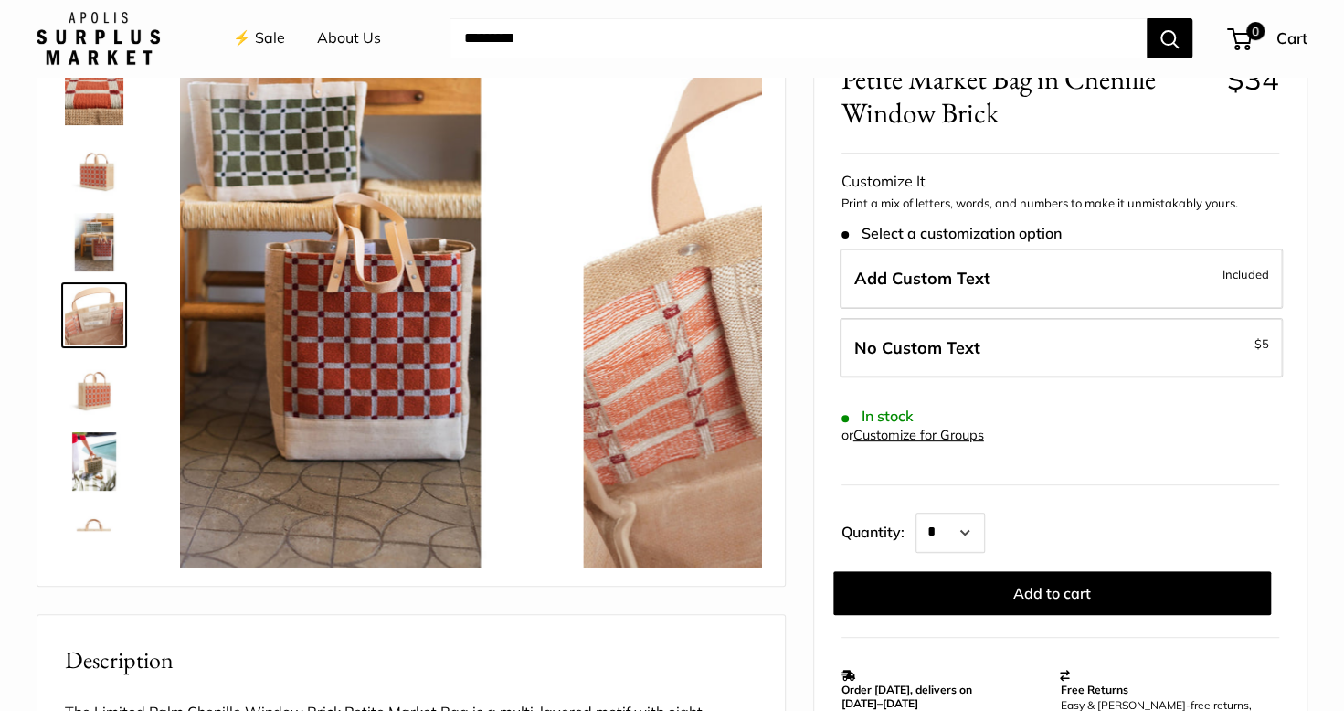
scroll to position [57, 0]
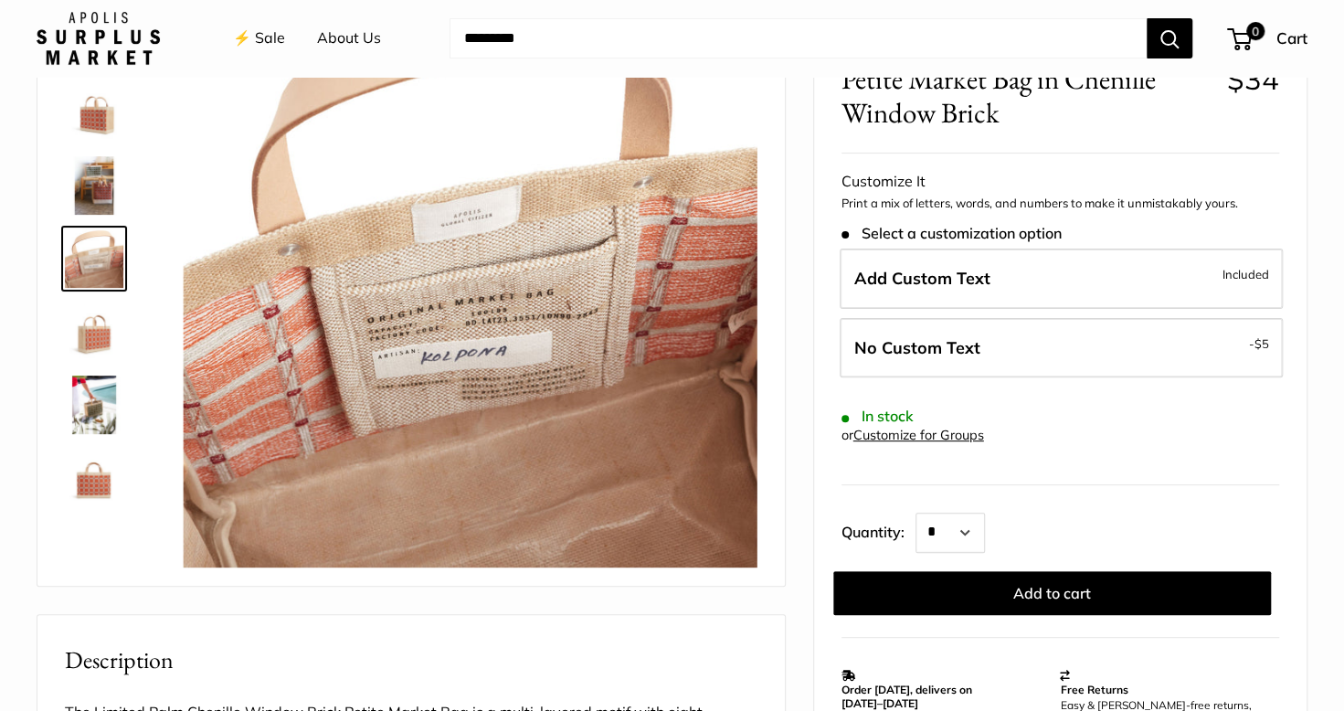
click at [93, 400] on img at bounding box center [94, 404] width 58 height 58
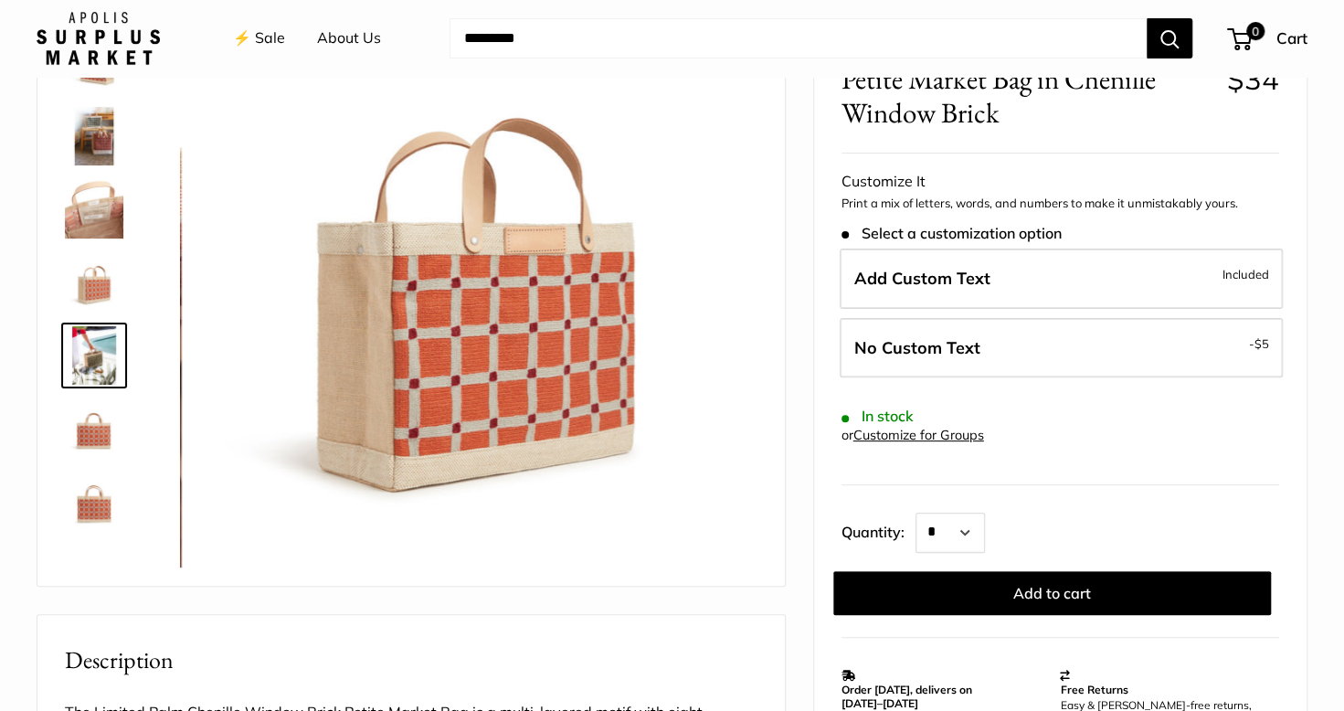
scroll to position [117, 0]
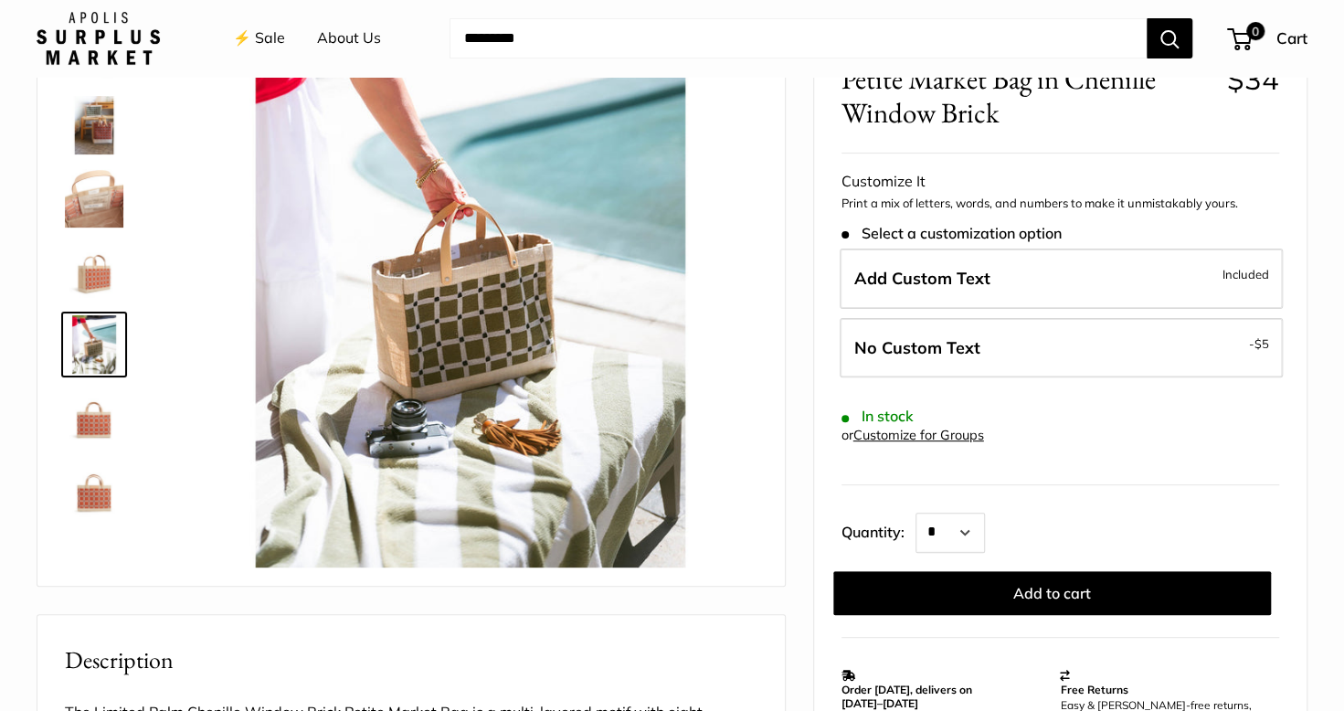
click at [89, 490] on img at bounding box center [94, 490] width 58 height 58
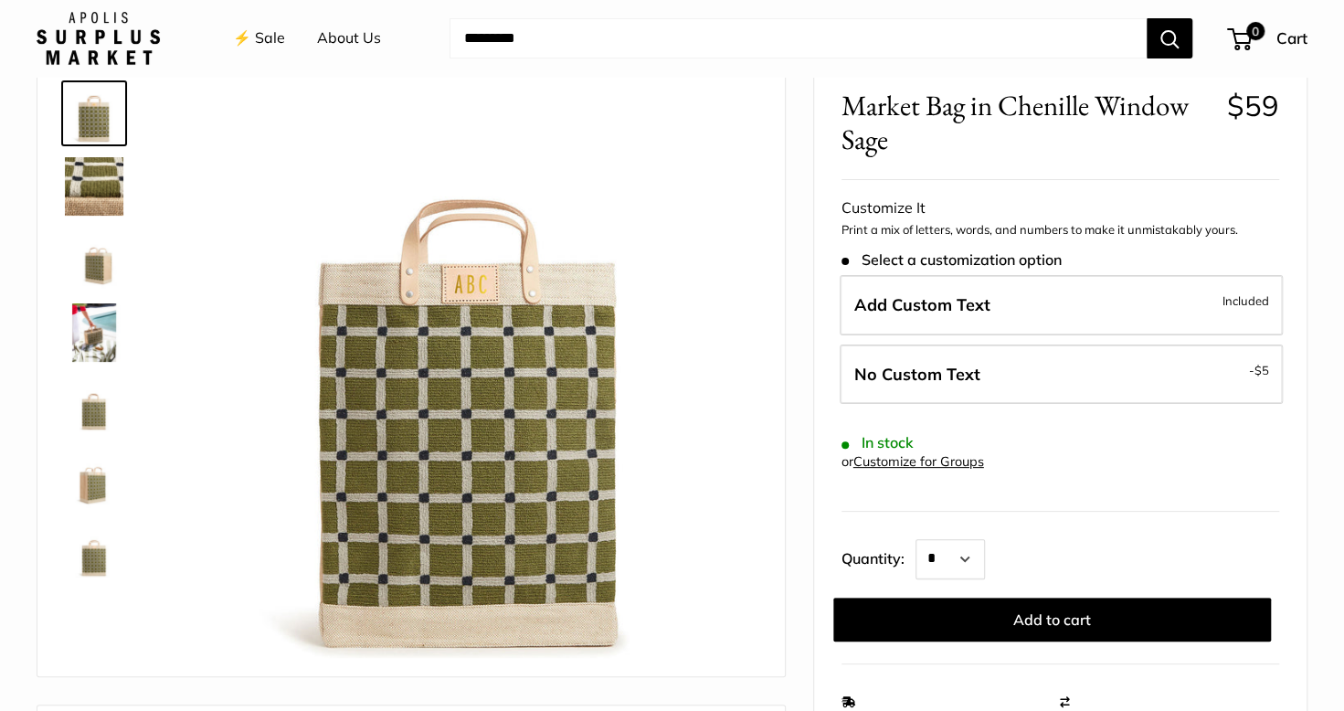
scroll to position [183, 0]
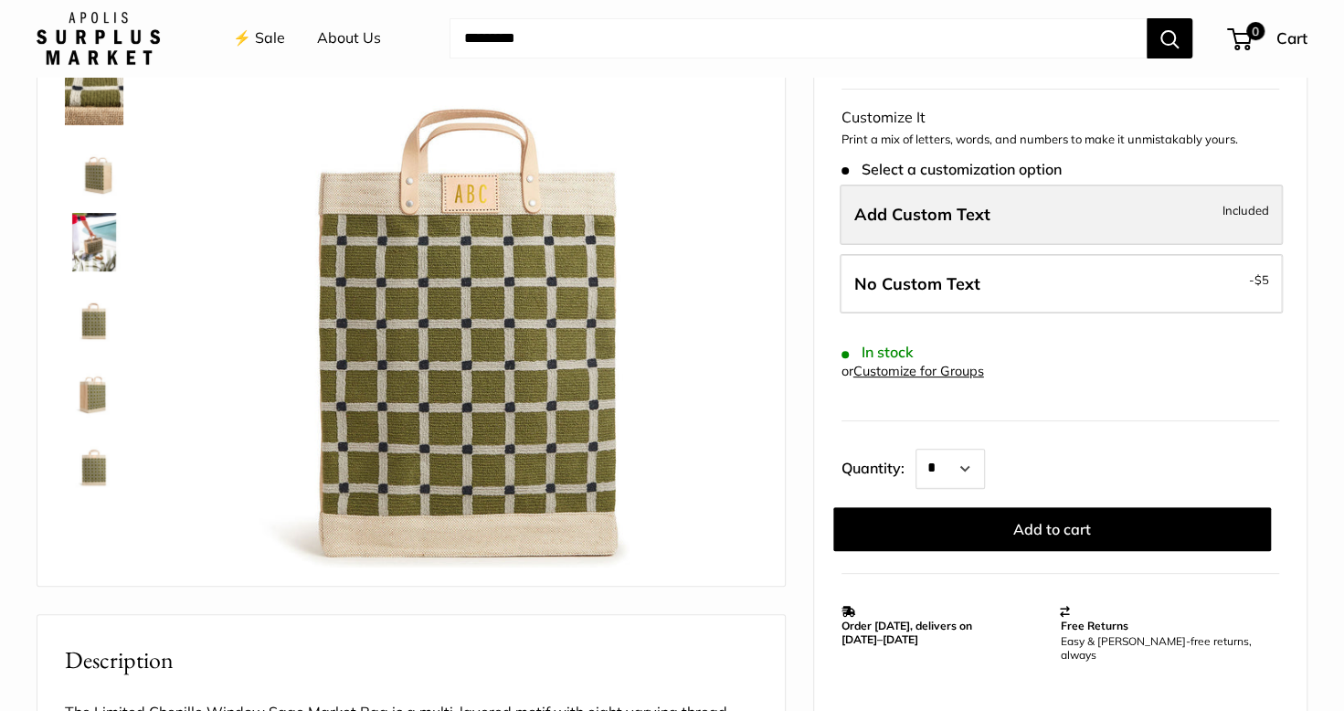
click at [933, 216] on span "Add Custom Text" at bounding box center [922, 214] width 136 height 21
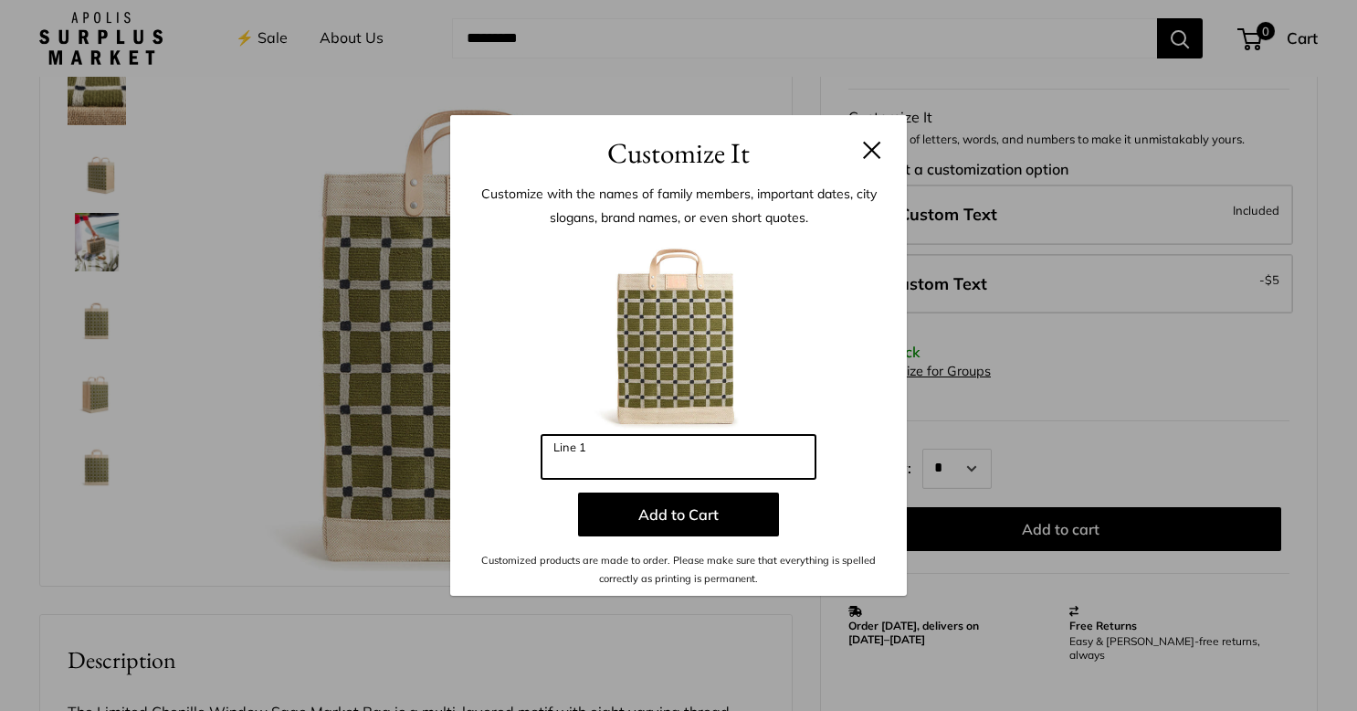
click at [621, 460] on input "Line 1" at bounding box center [679, 457] width 274 height 44
type input "***"
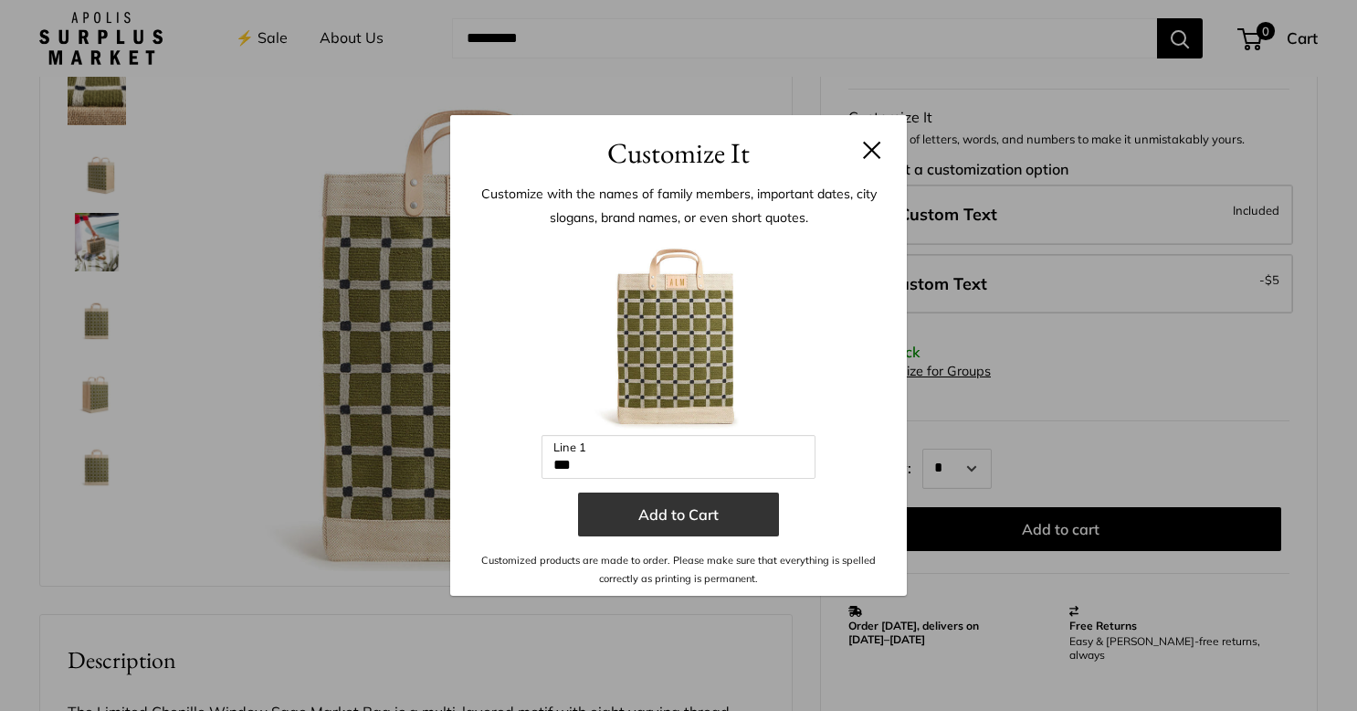
click at [656, 510] on button "Add to Cart" at bounding box center [678, 514] width 201 height 44
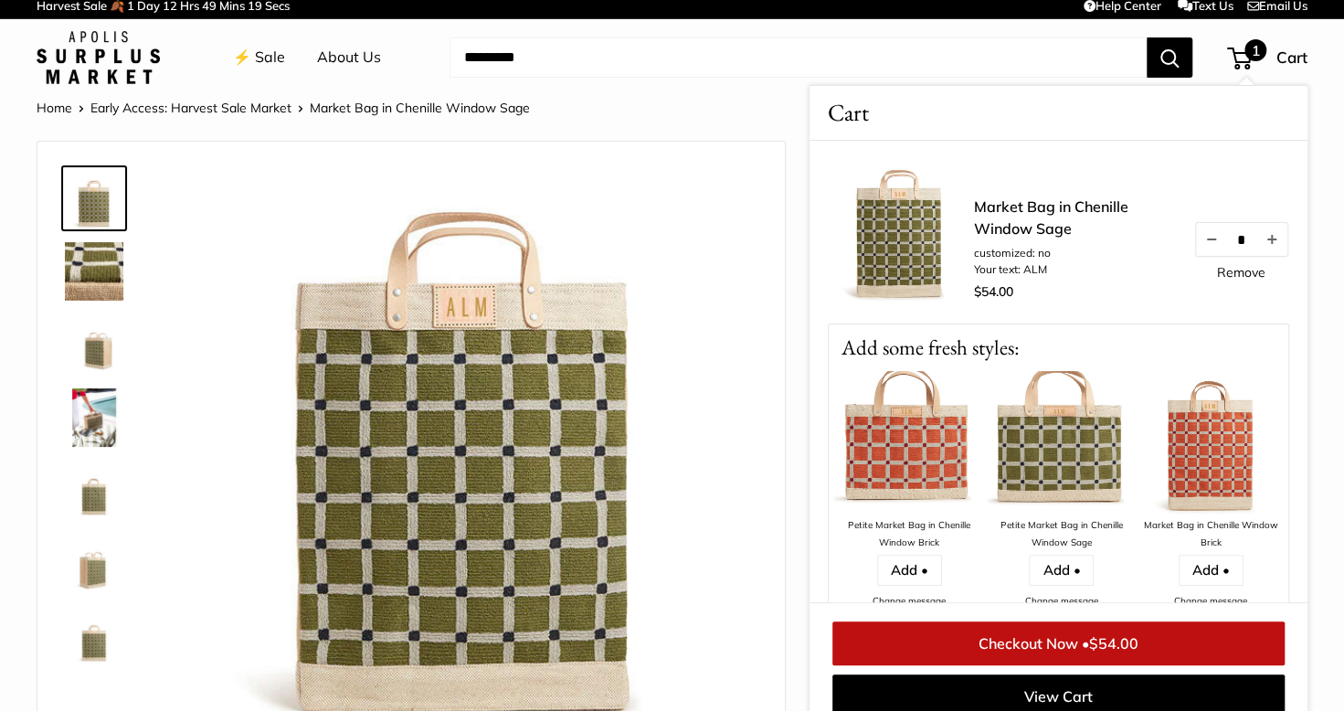
scroll to position [0, 0]
